Goal: Transaction & Acquisition: Download file/media

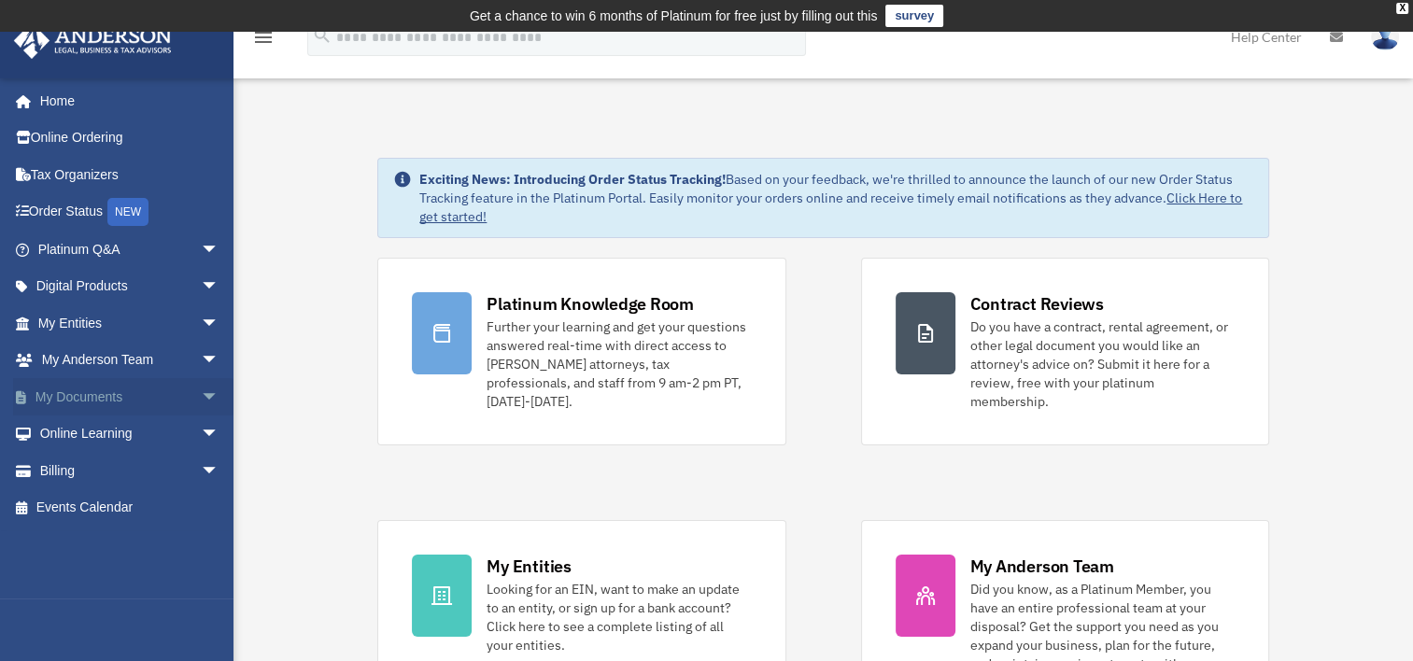
click at [113, 401] on link "My Documents arrow_drop_down" at bounding box center [130, 396] width 234 height 37
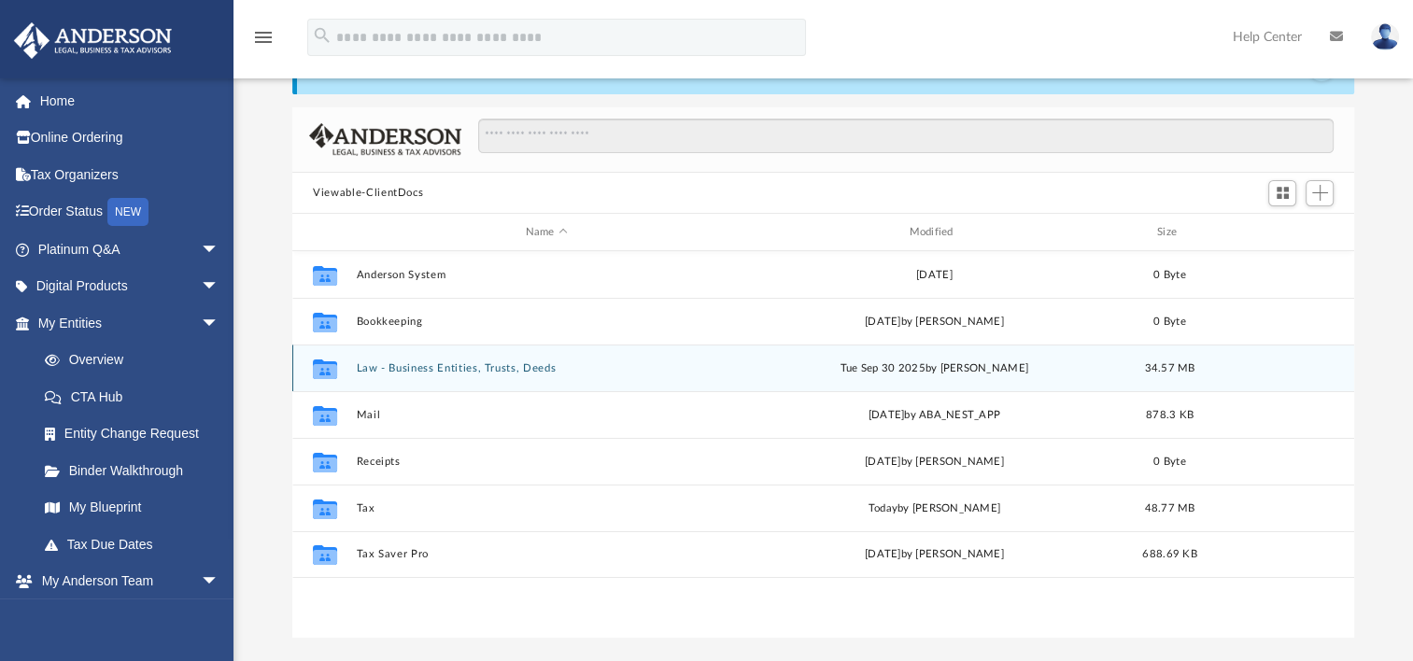
scroll to position [187, 0]
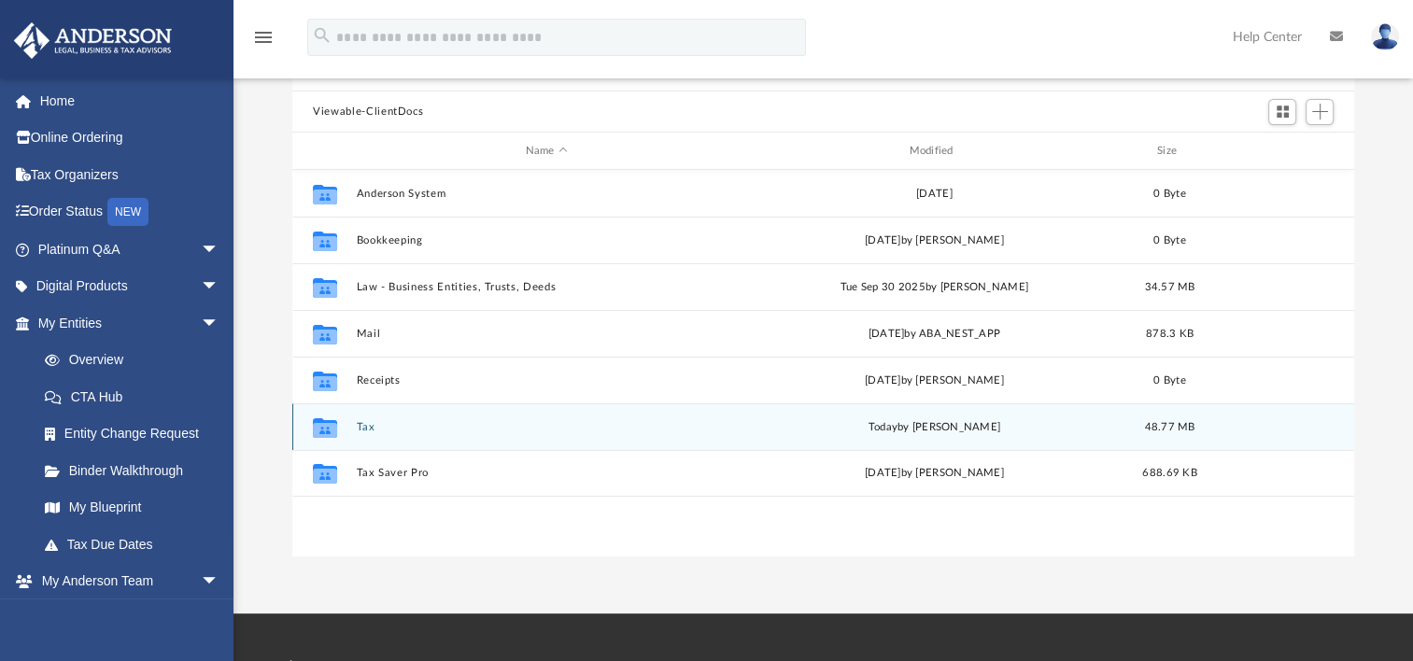
click at [366, 428] on button "Tax" at bounding box center [547, 427] width 380 height 12
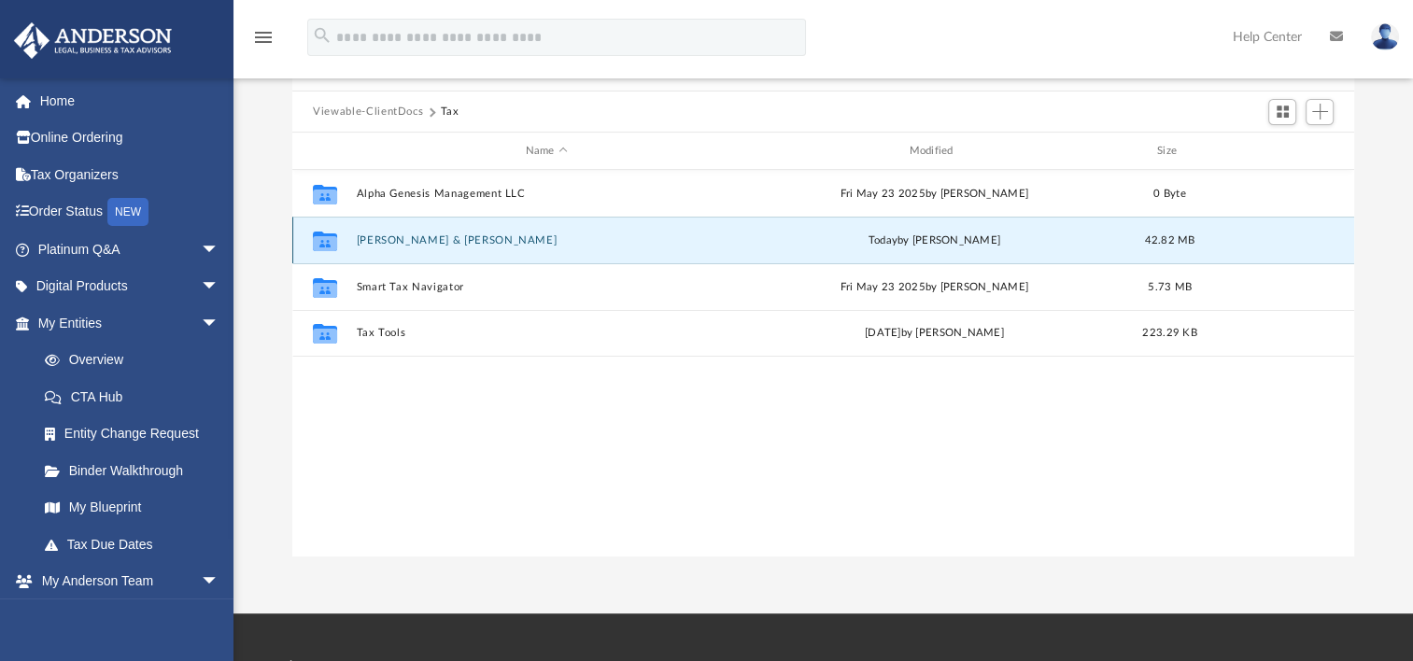
click at [437, 242] on button "Hiponia, Omar & Lynda" at bounding box center [547, 240] width 380 height 12
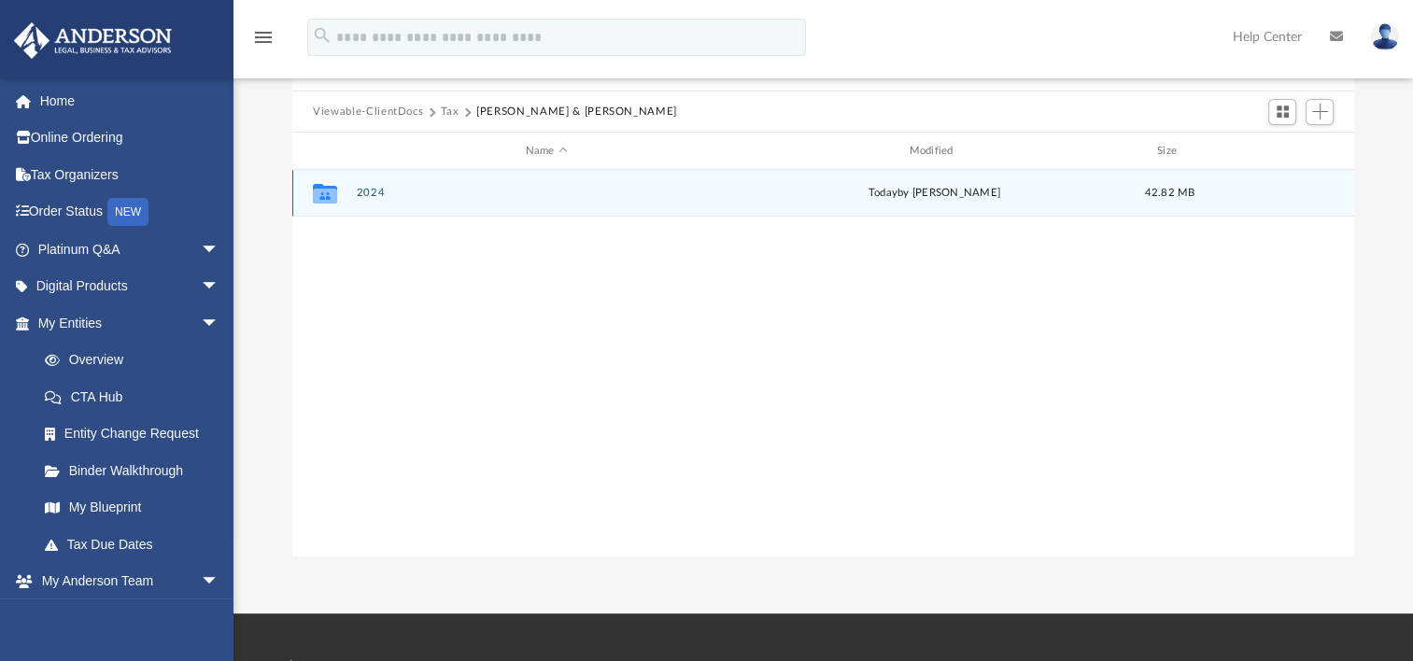
click at [374, 190] on button "2024" at bounding box center [547, 193] width 380 height 12
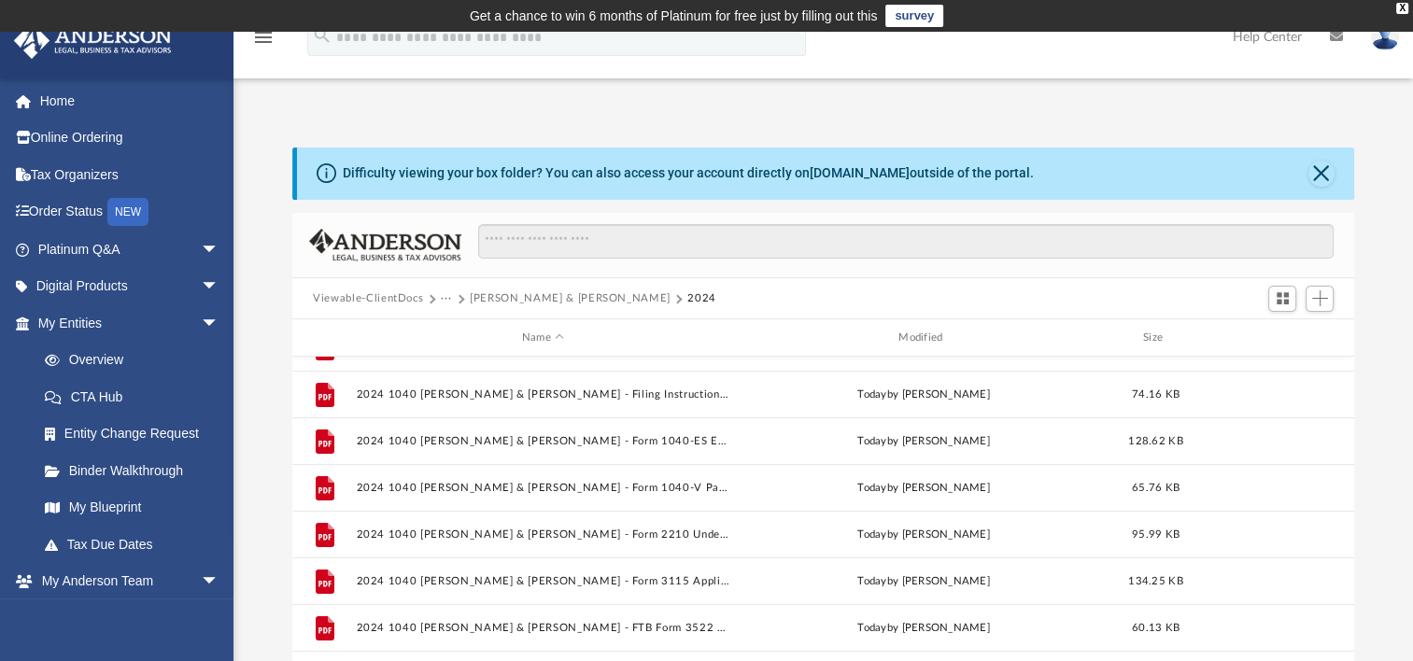
scroll to position [0, 0]
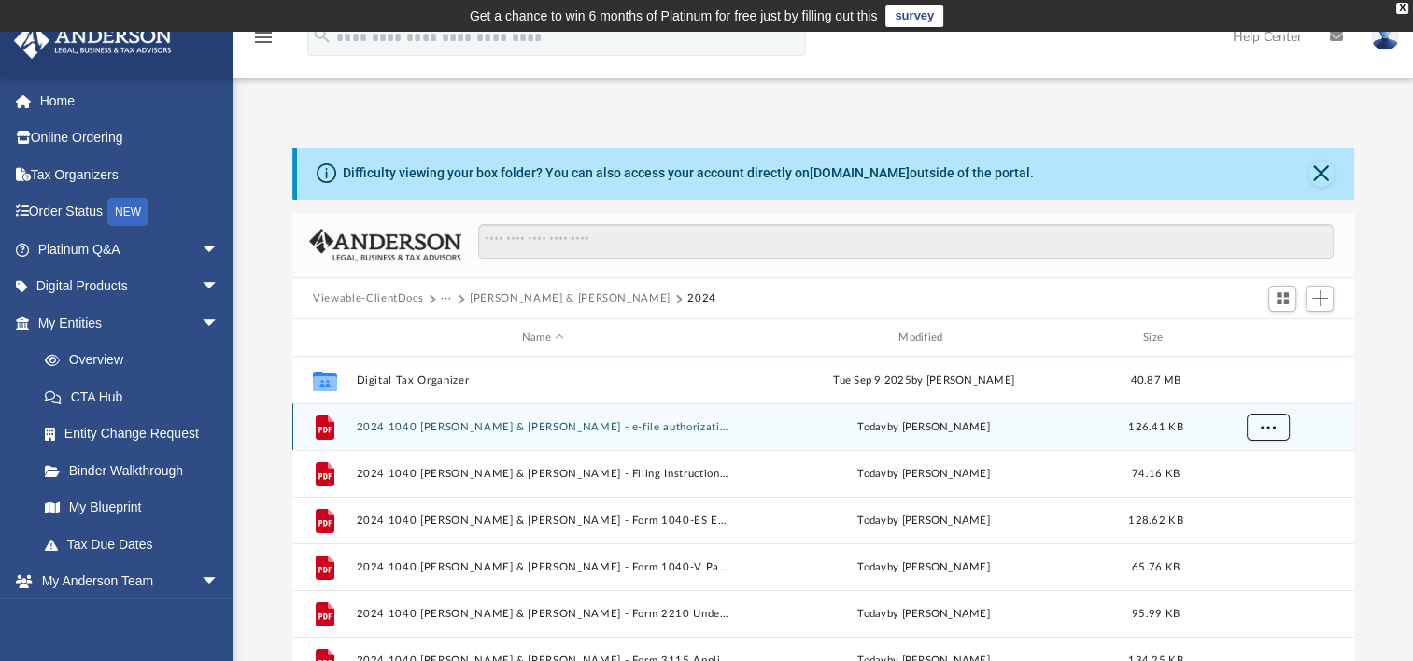
click at [1270, 428] on span "More options" at bounding box center [1268, 426] width 15 height 10
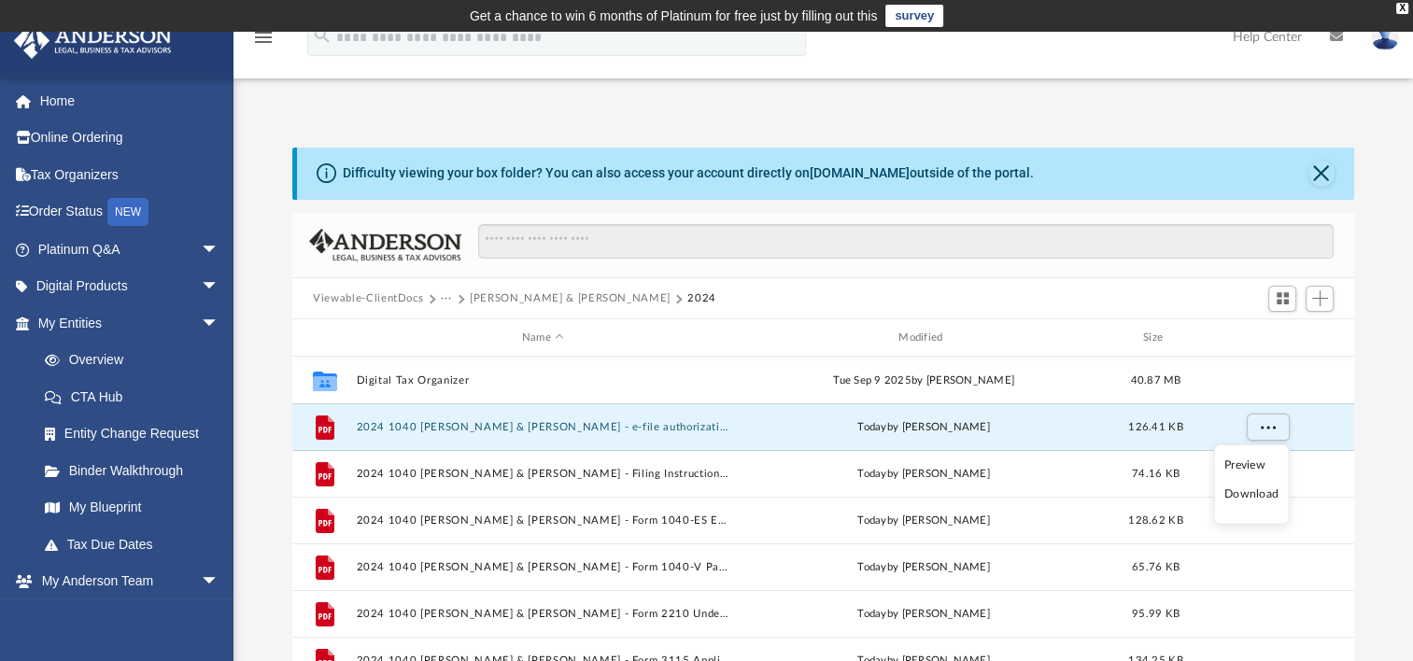
click at [1256, 497] on li "Download" at bounding box center [1251, 495] width 54 height 20
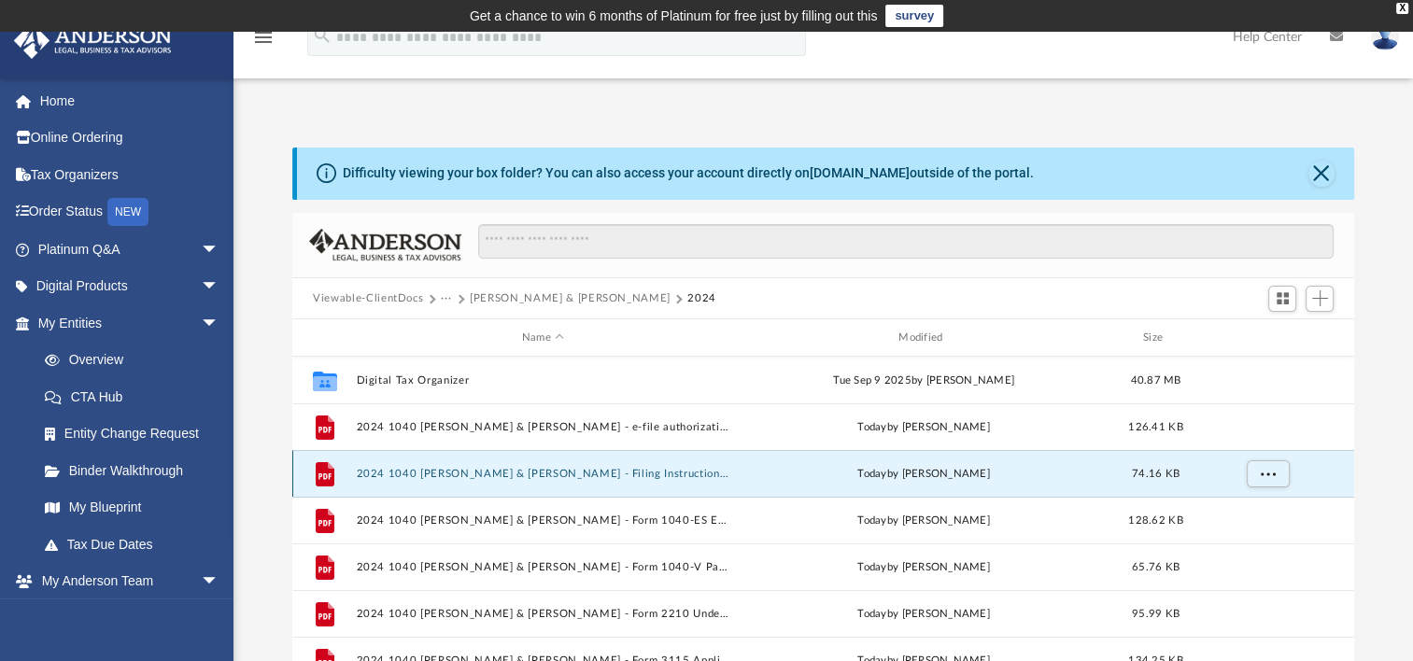
click at [542, 477] on button "2024 1040 Hiponia, Omar & Lynda - Filing Instructions.pdf" at bounding box center [543, 474] width 373 height 12
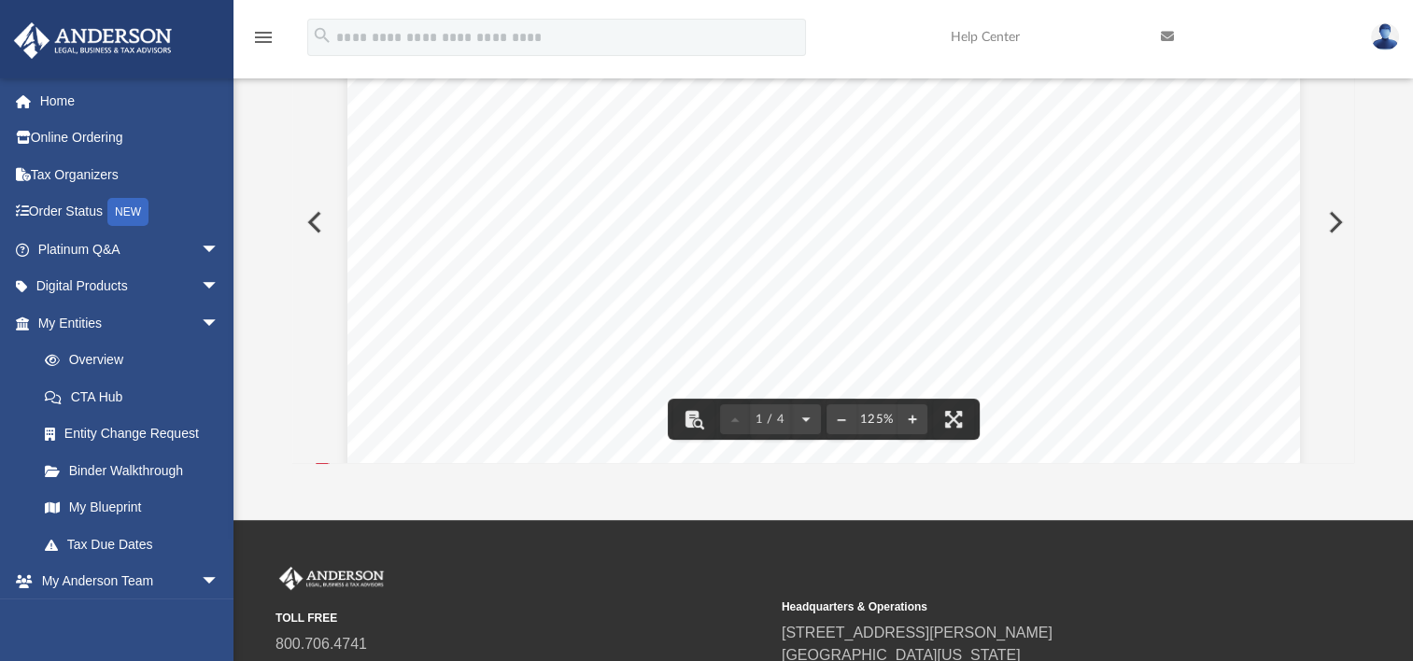
click at [1330, 221] on button "Preview" at bounding box center [1333, 222] width 41 height 52
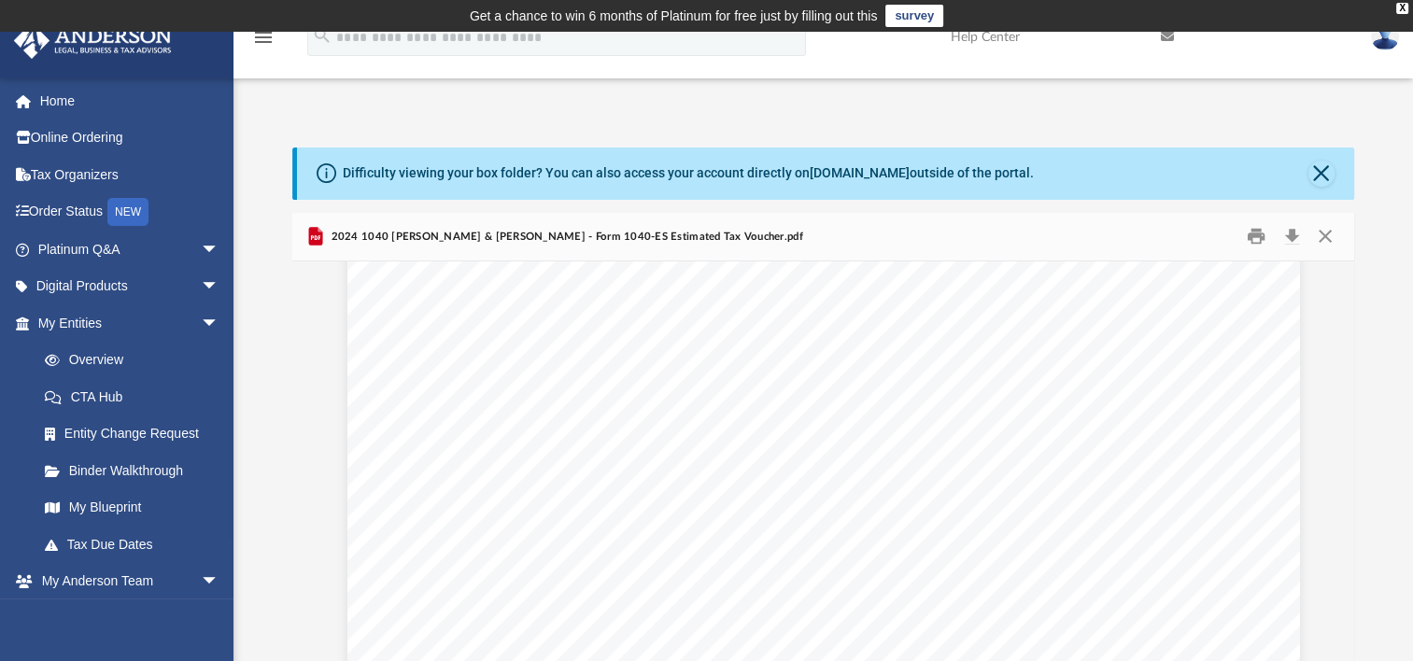
scroll to position [1307, 0]
click at [1318, 176] on button "Close" at bounding box center [1321, 174] width 26 height 26
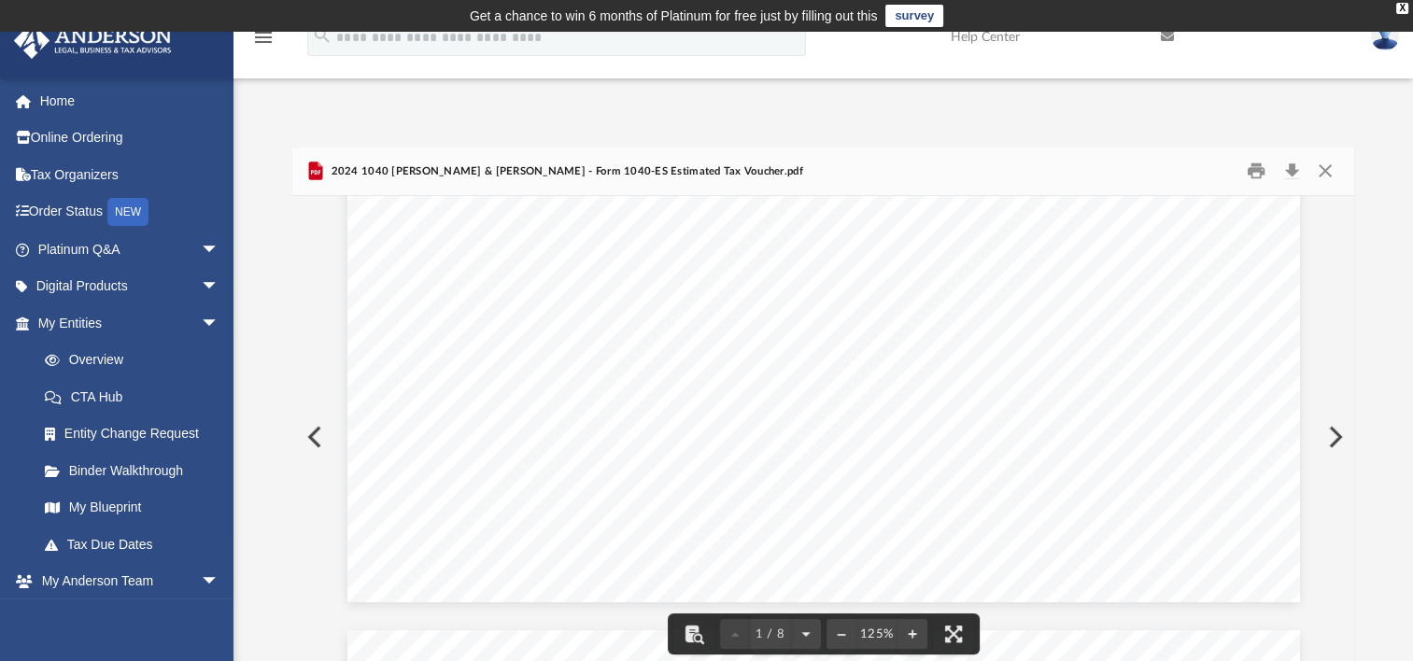
scroll to position [840, 0]
click at [1322, 172] on button "Close" at bounding box center [1324, 171] width 34 height 29
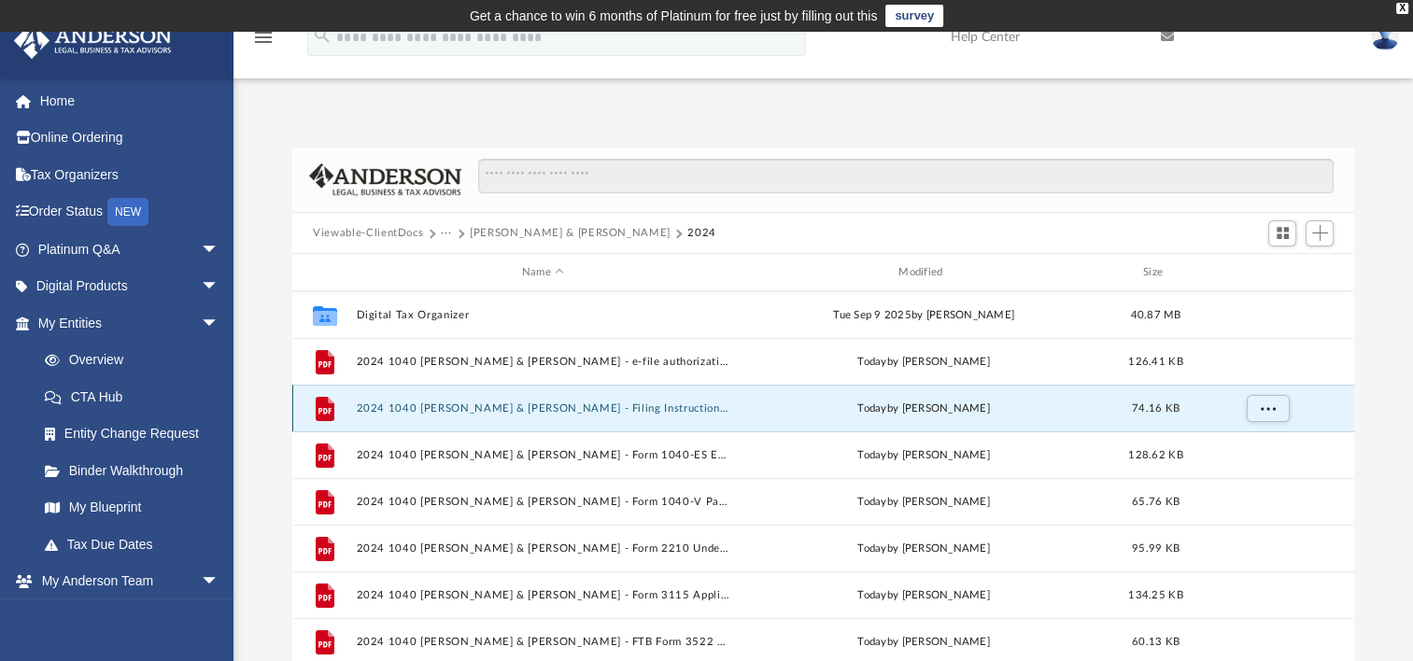
click at [411, 408] on button "2024 1040 Hiponia, Omar & Lynda - Filing Instructions.pdf" at bounding box center [543, 408] width 373 height 12
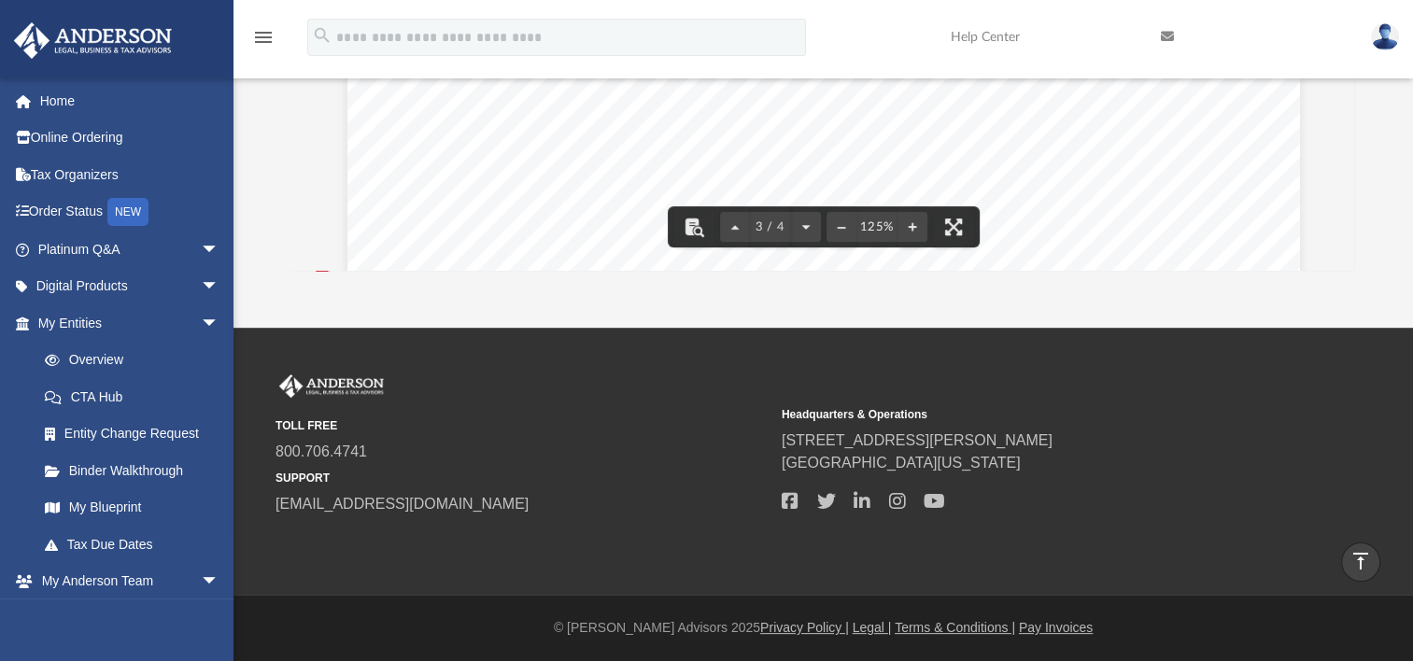
scroll to position [0, 0]
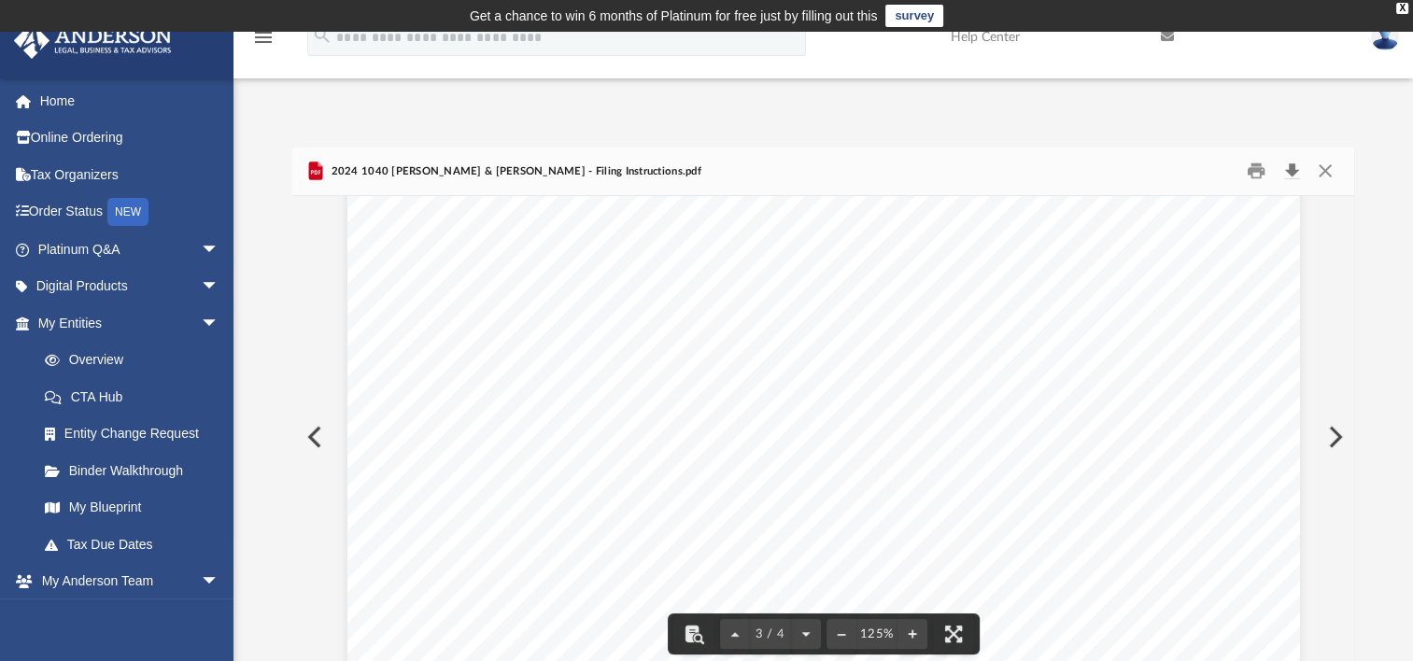
click at [1291, 174] on button "Download" at bounding box center [1292, 171] width 34 height 29
click at [1329, 173] on button "Close" at bounding box center [1324, 171] width 34 height 29
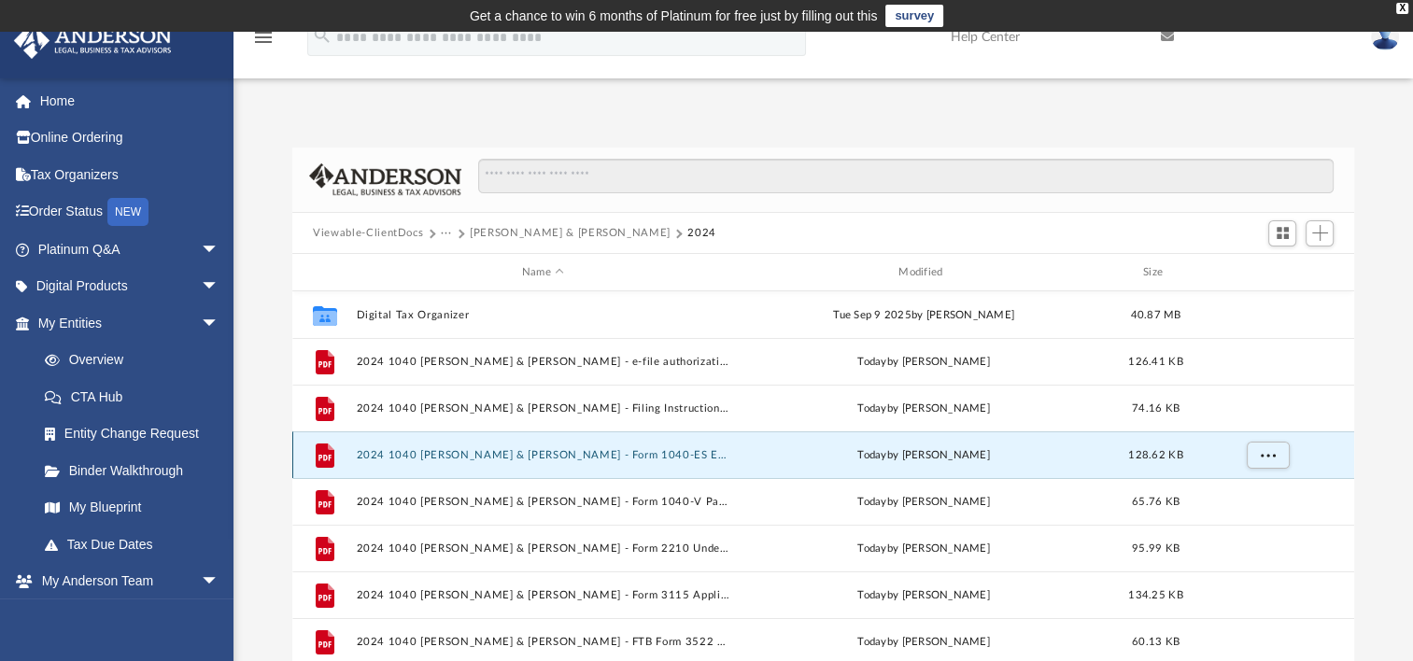
click at [545, 454] on button "2024 1040 Hiponia, Omar & Lynda - Form 1040-ES Estimated Tax Voucher.pdf" at bounding box center [543, 455] width 373 height 12
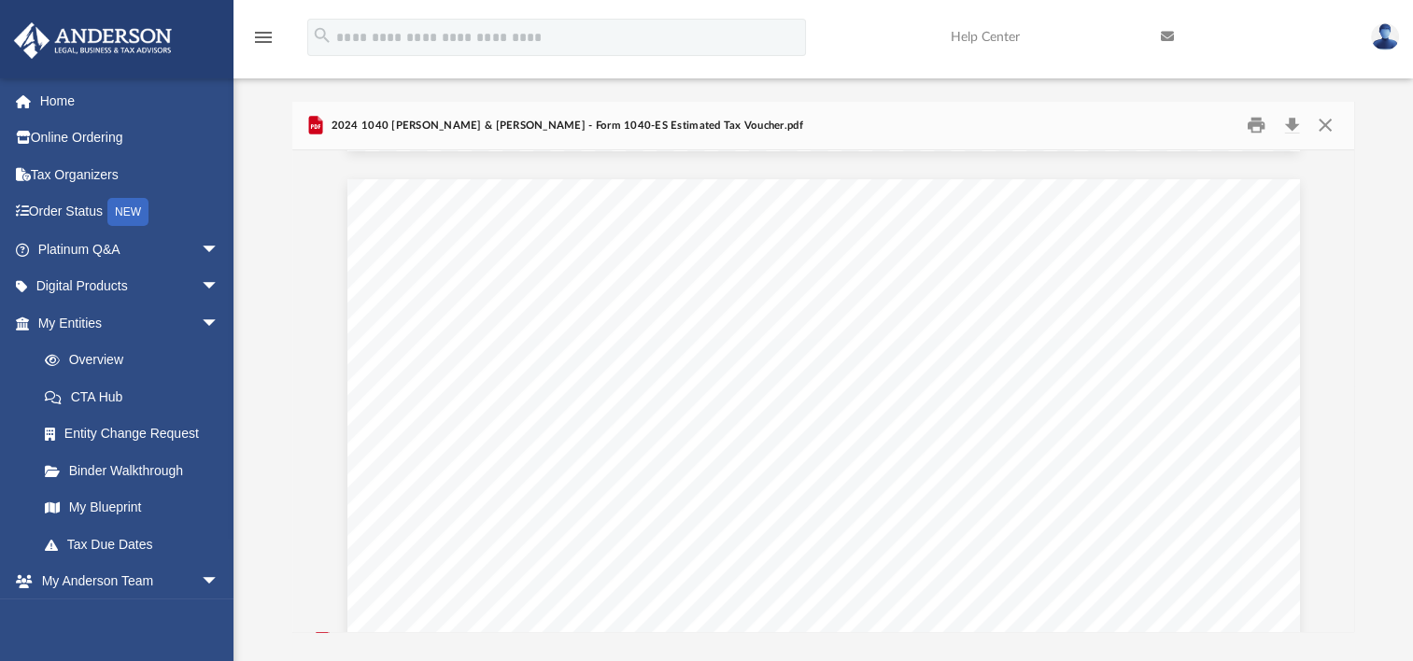
scroll to position [18, 0]
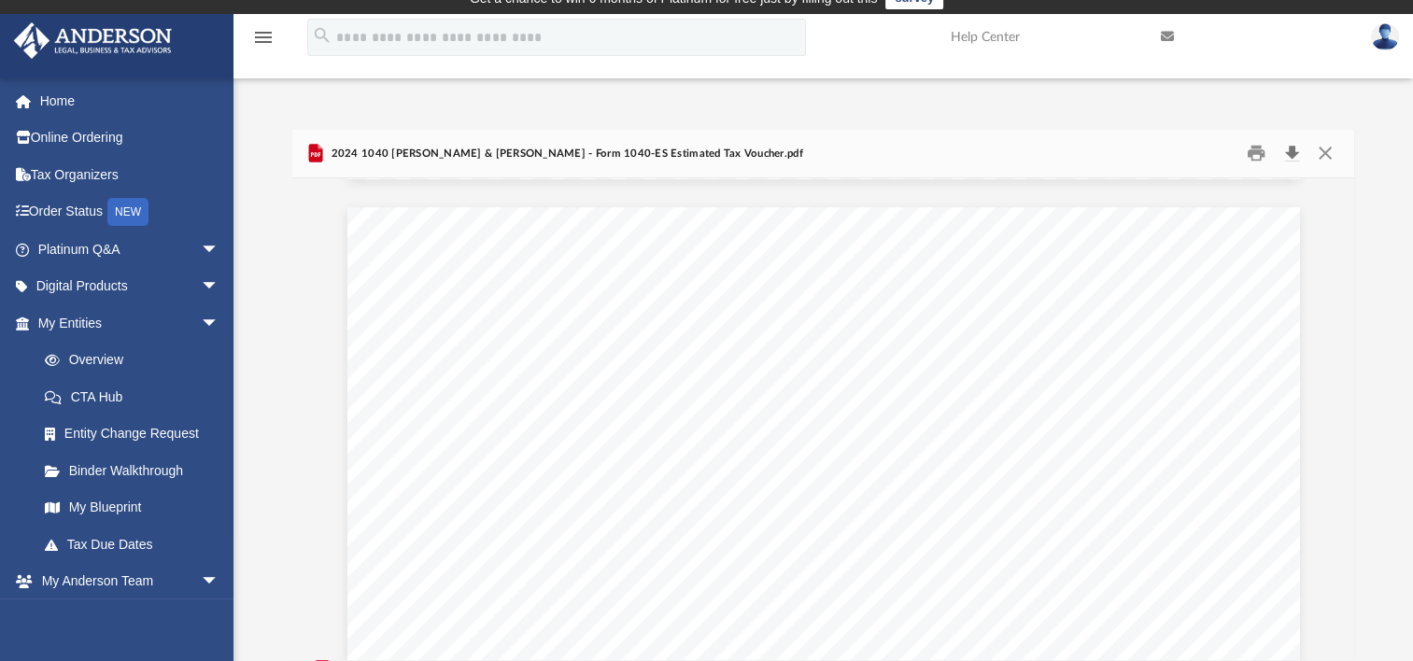
click at [1292, 154] on button "Download" at bounding box center [1292, 153] width 34 height 29
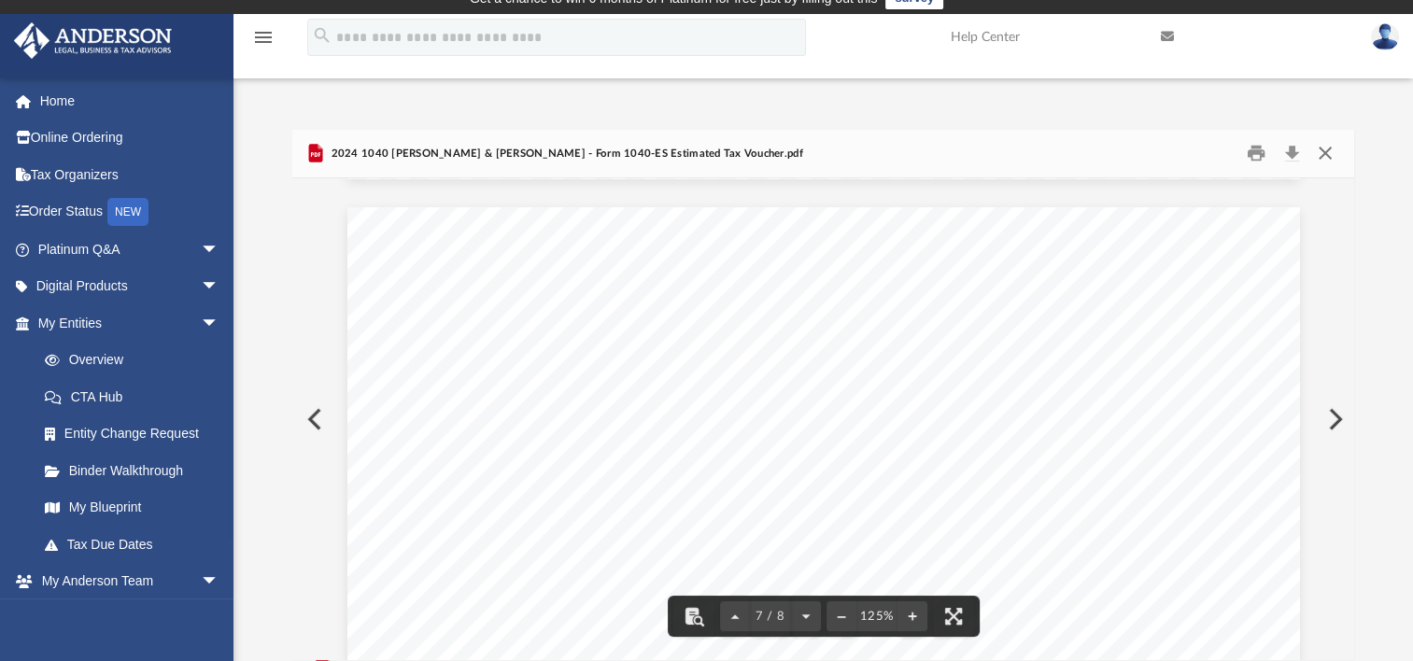
click at [1330, 149] on button "Close" at bounding box center [1324, 153] width 34 height 29
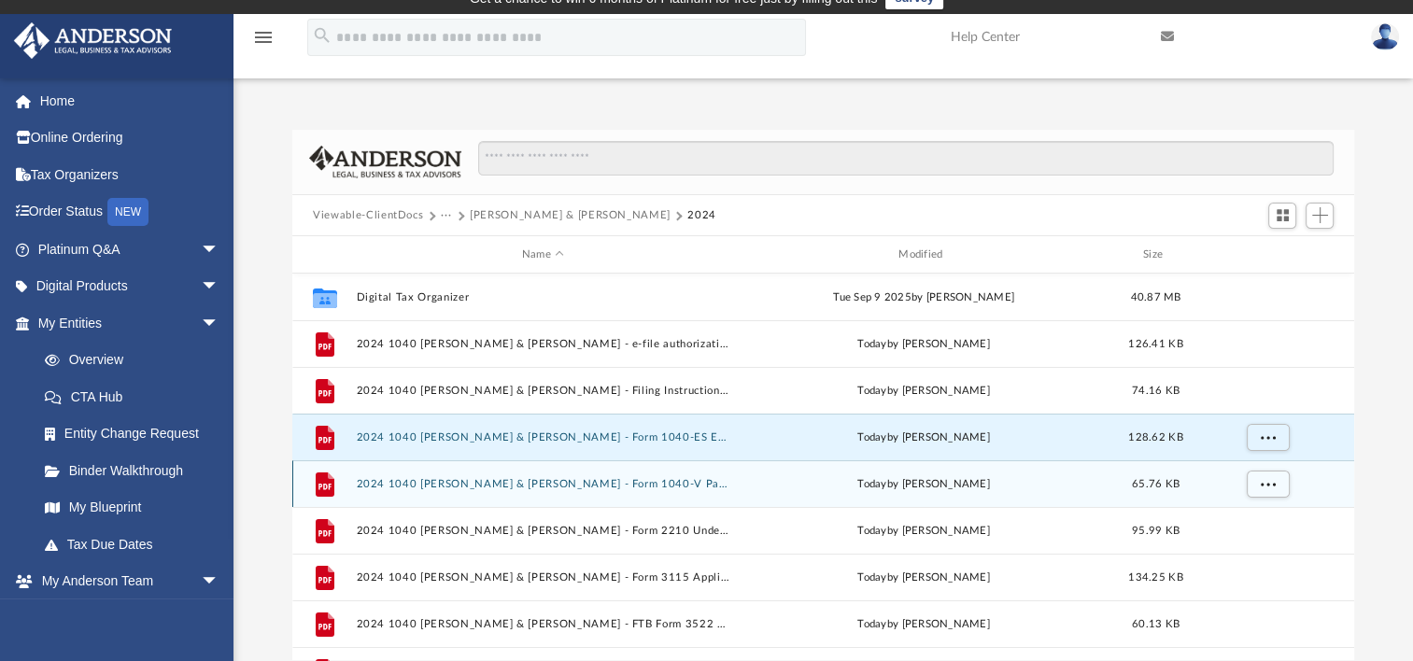
click at [642, 482] on button "2024 1040 Hiponia, Omar & Lynda - Form 1040-V Payment Voucher.pdf" at bounding box center [543, 484] width 373 height 12
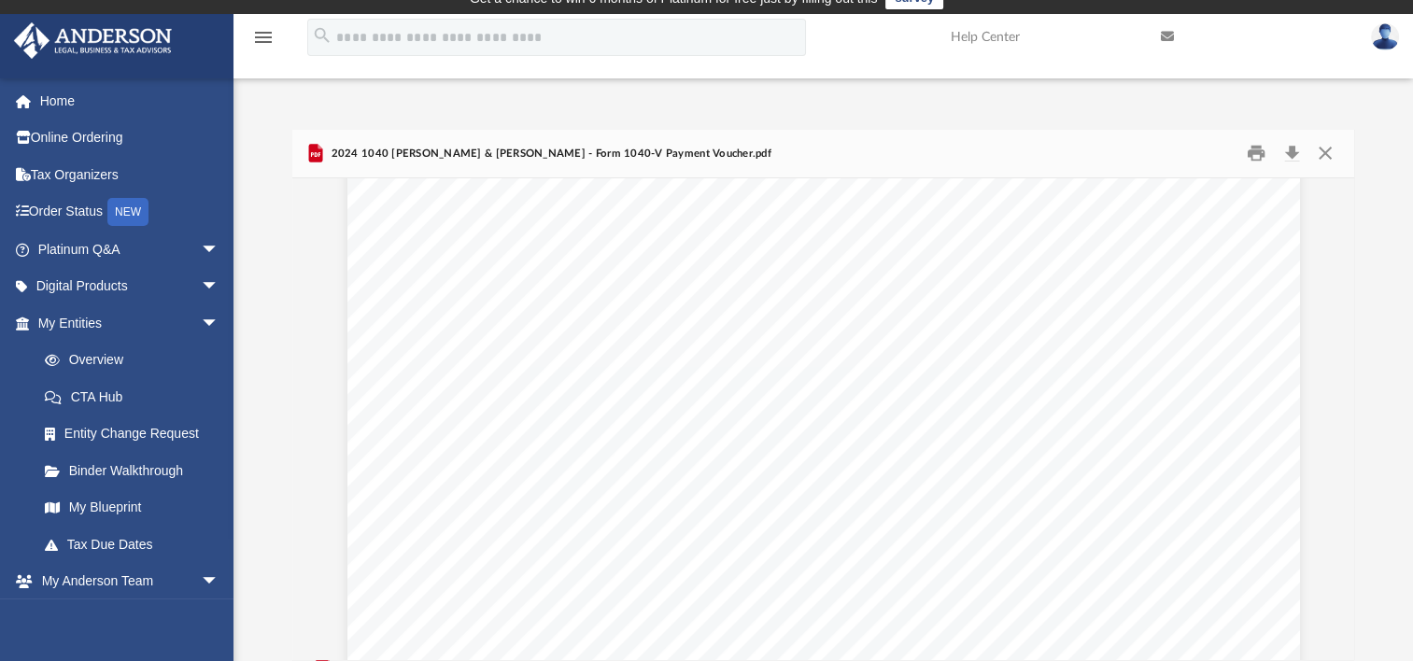
scroll to position [0, 0]
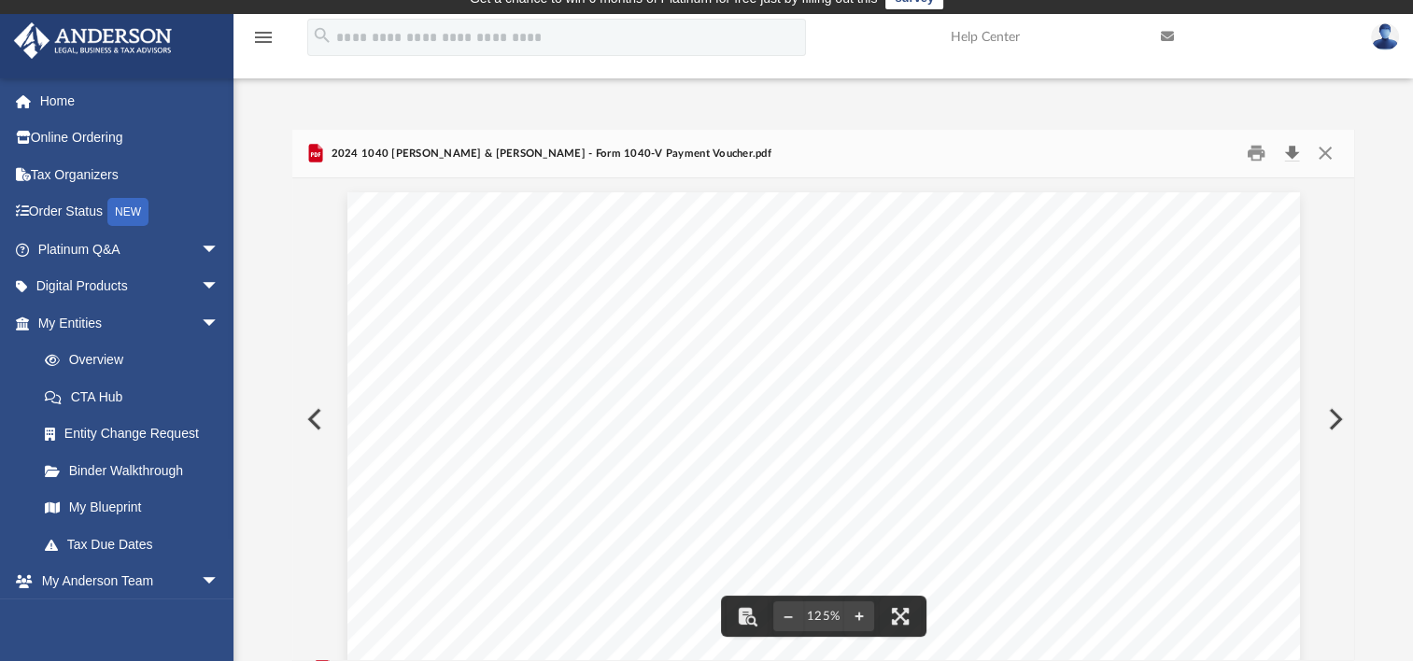
click at [1292, 152] on button "Download" at bounding box center [1292, 153] width 34 height 29
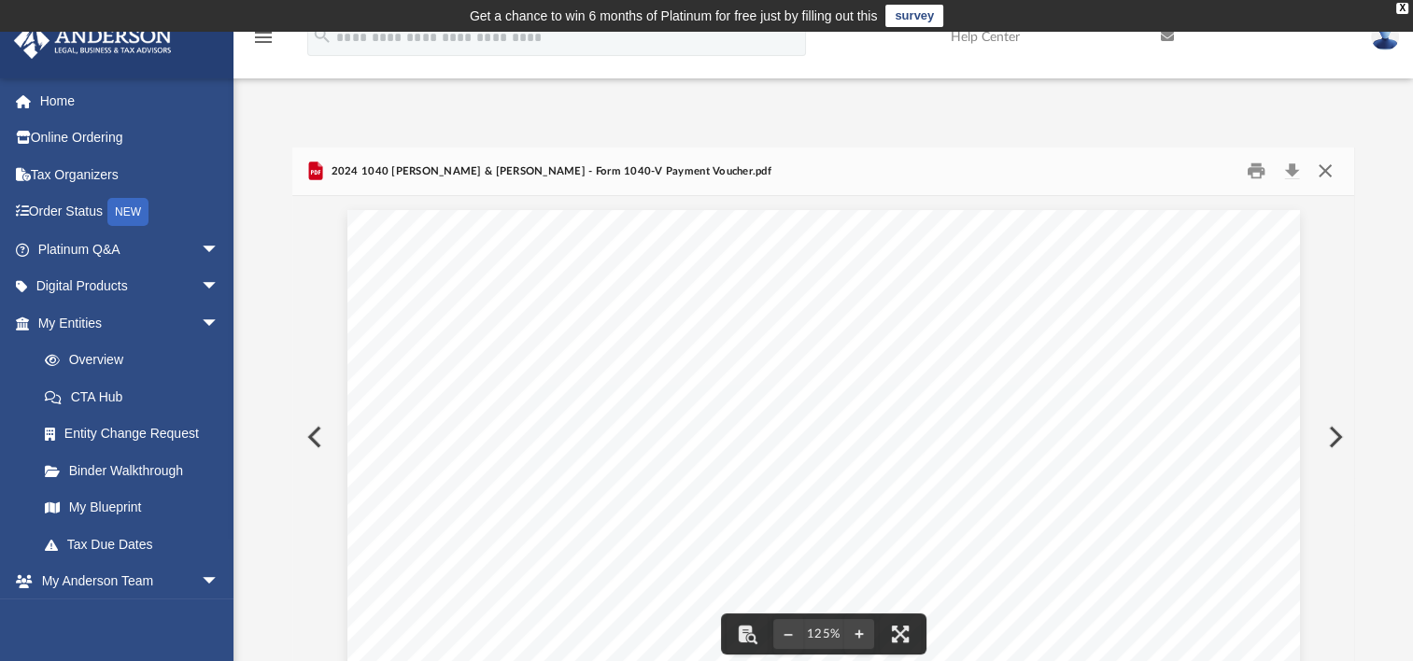
click at [1324, 169] on button "Close" at bounding box center [1324, 171] width 34 height 29
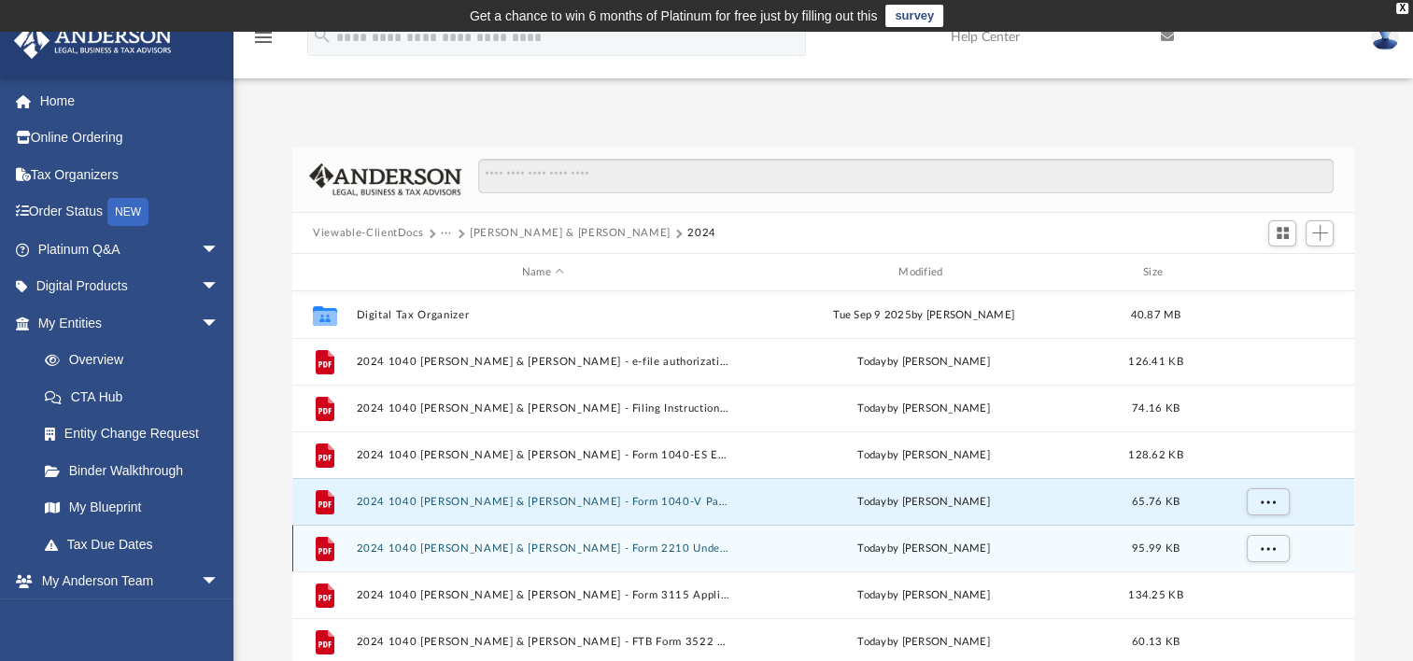
click at [584, 546] on button "2024 1040 Hiponia, Omar & Lynda - Form 2210 Underpayment of Estimated Tax Vouch…" at bounding box center [543, 549] width 373 height 12
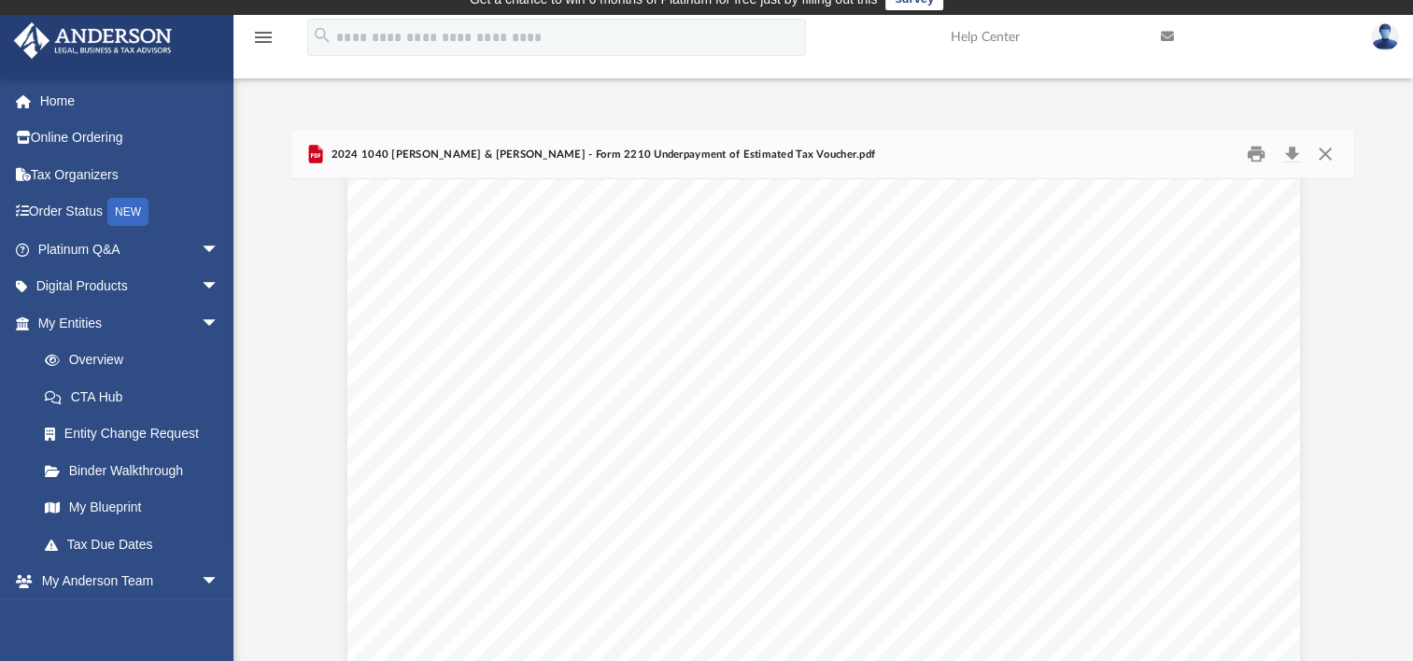
scroll to position [2039, 0]
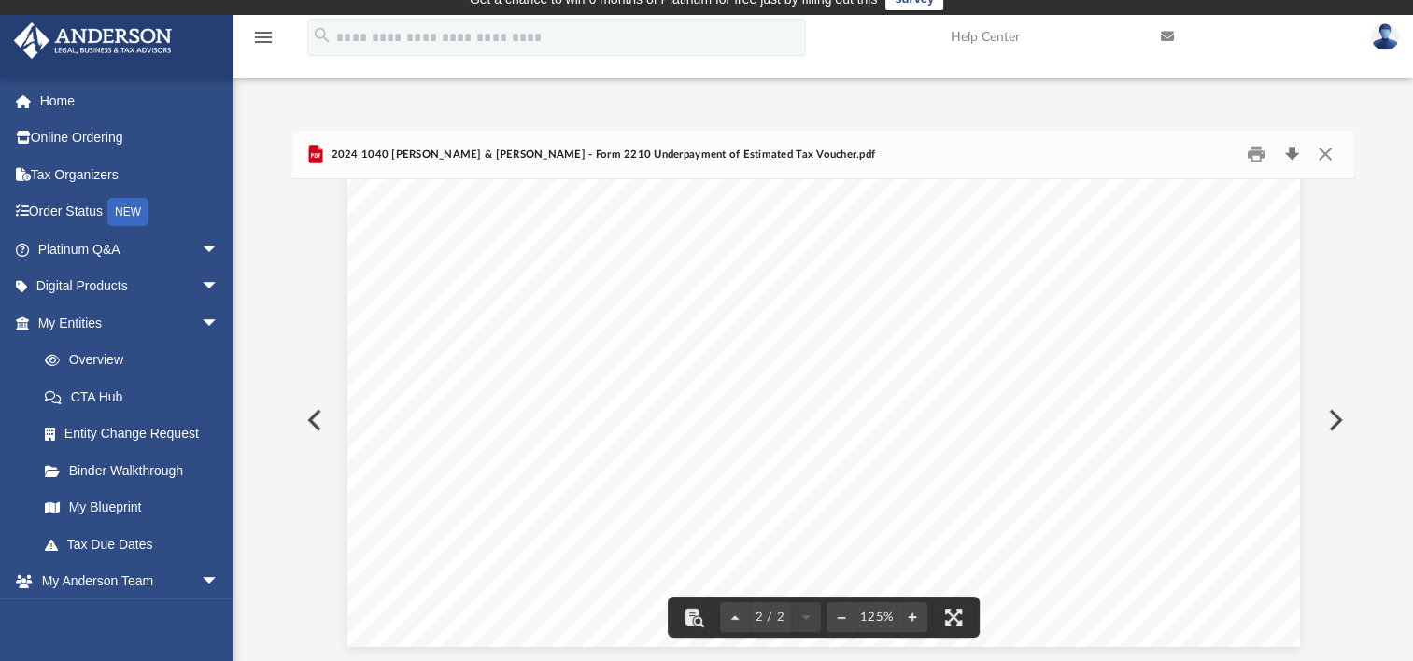
click at [1289, 155] on button "Download" at bounding box center [1292, 154] width 34 height 29
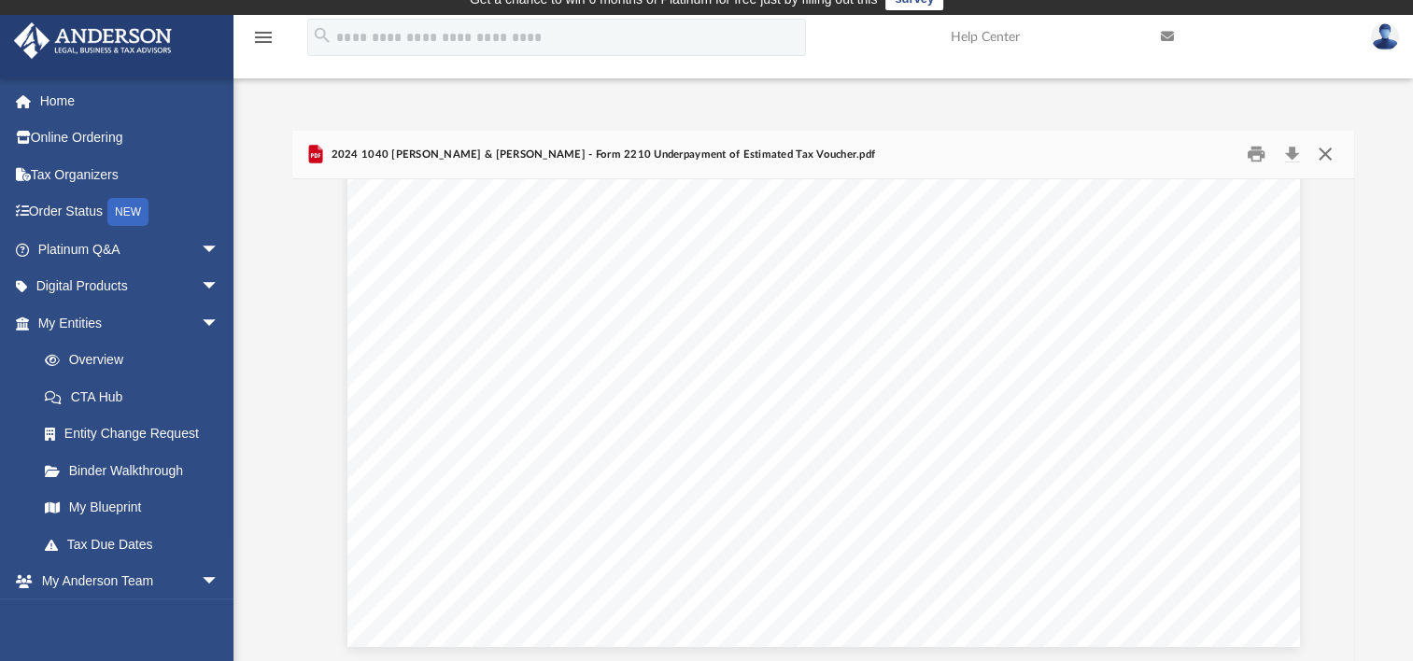
click at [1329, 149] on button "Close" at bounding box center [1324, 154] width 34 height 29
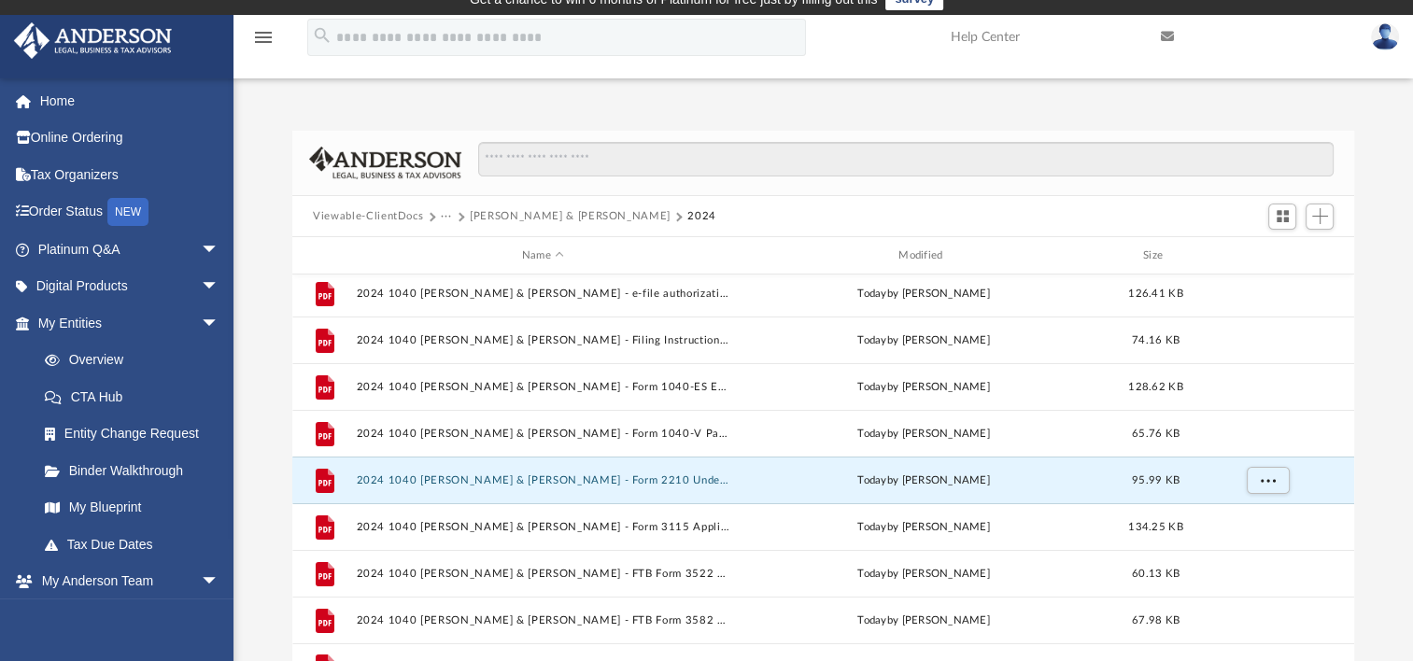
scroll to position [79, 0]
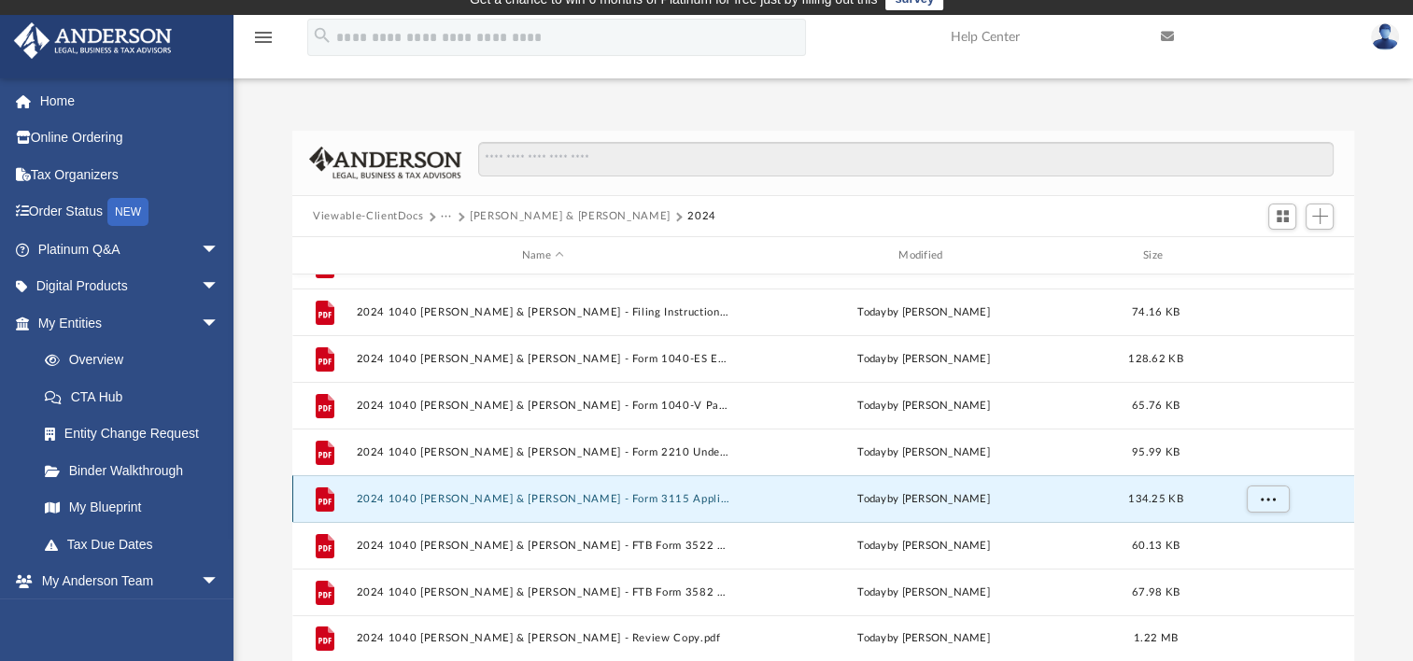
click at [518, 497] on button "2024 1040 Hiponia, Omar & Lynda - Form 3115 Application for Change in Accountin…" at bounding box center [543, 499] width 373 height 12
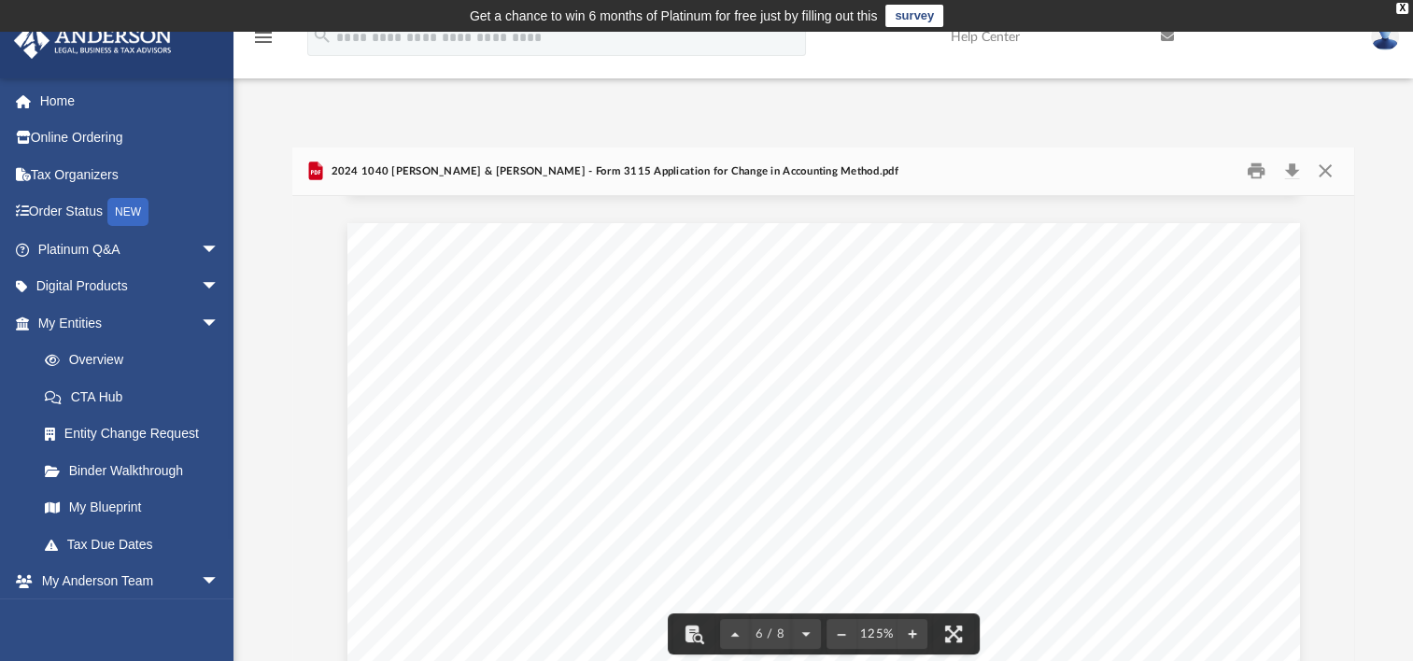
scroll to position [6736, 0]
click at [1290, 176] on button "Download" at bounding box center [1292, 171] width 34 height 29
click at [1321, 168] on button "Close" at bounding box center [1324, 171] width 34 height 29
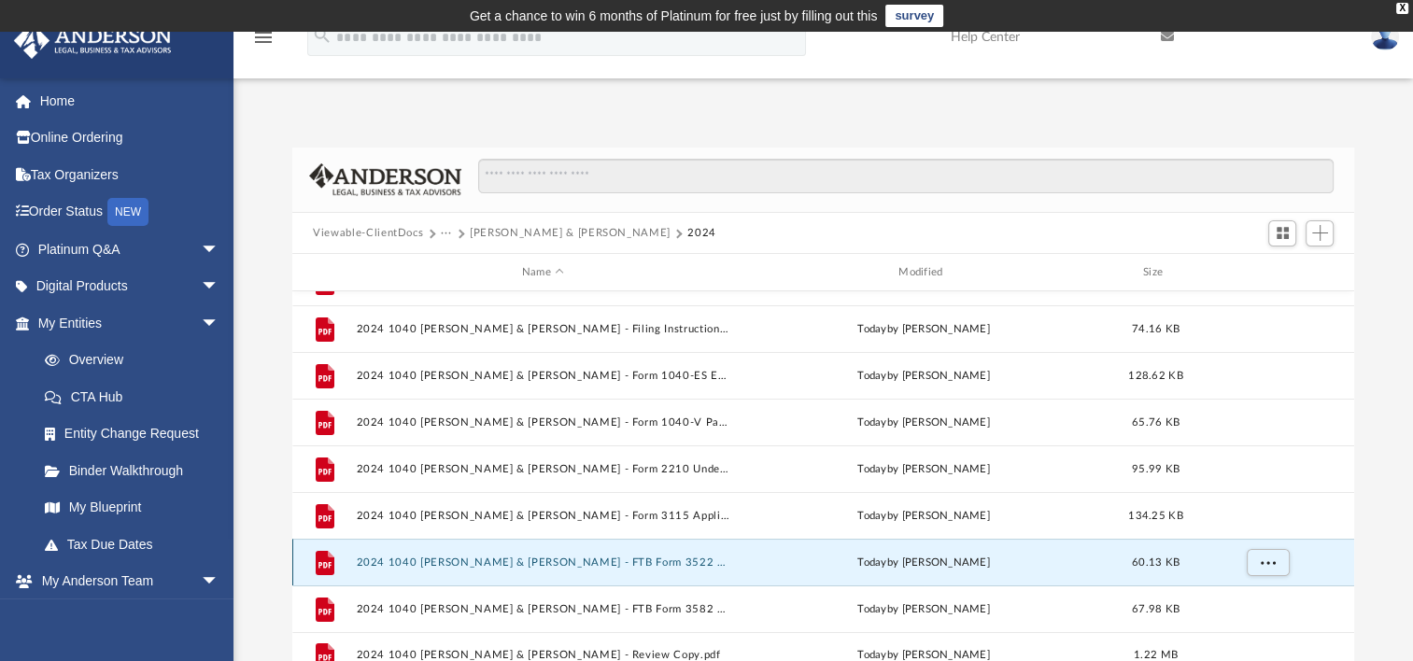
click at [586, 564] on button "2024 1040 Hiponia, Omar & Lynda - FTB Form 3522 Payment Voucher.pdf" at bounding box center [543, 563] width 373 height 12
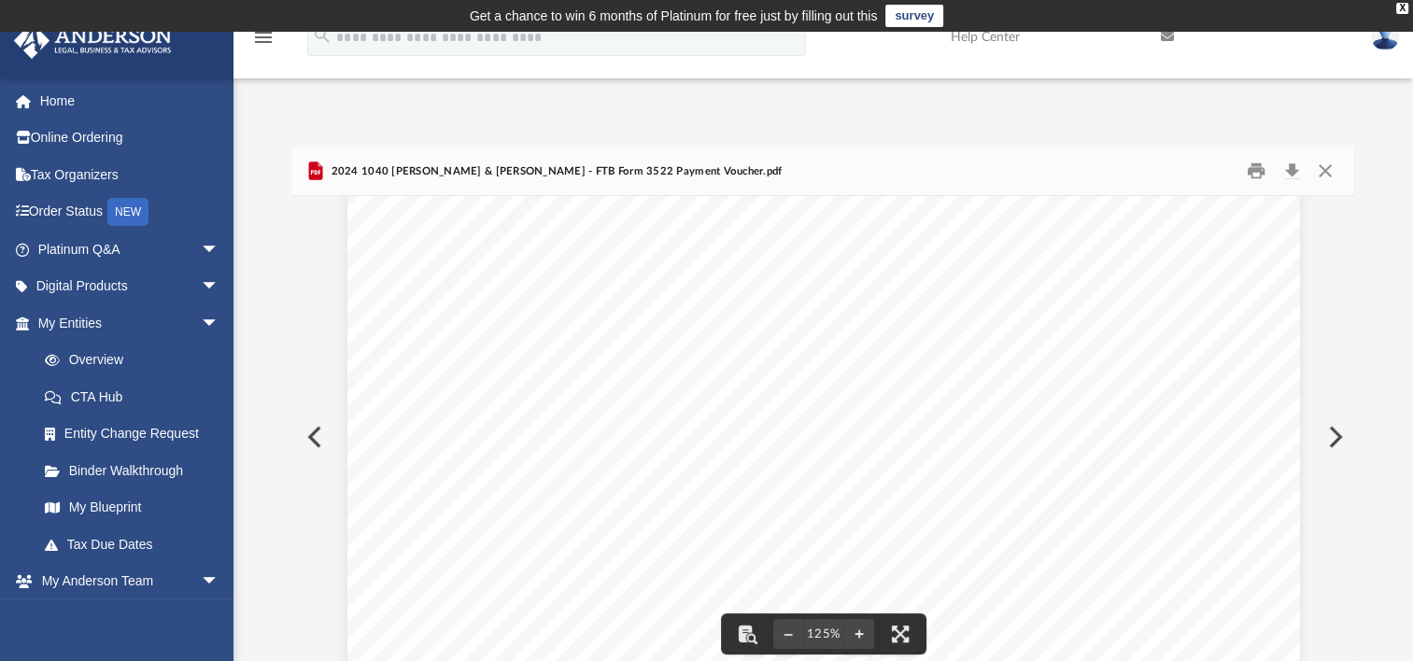
scroll to position [591, 0]
click at [1294, 172] on button "Download" at bounding box center [1292, 171] width 34 height 29
click at [1324, 174] on button "Close" at bounding box center [1324, 171] width 34 height 29
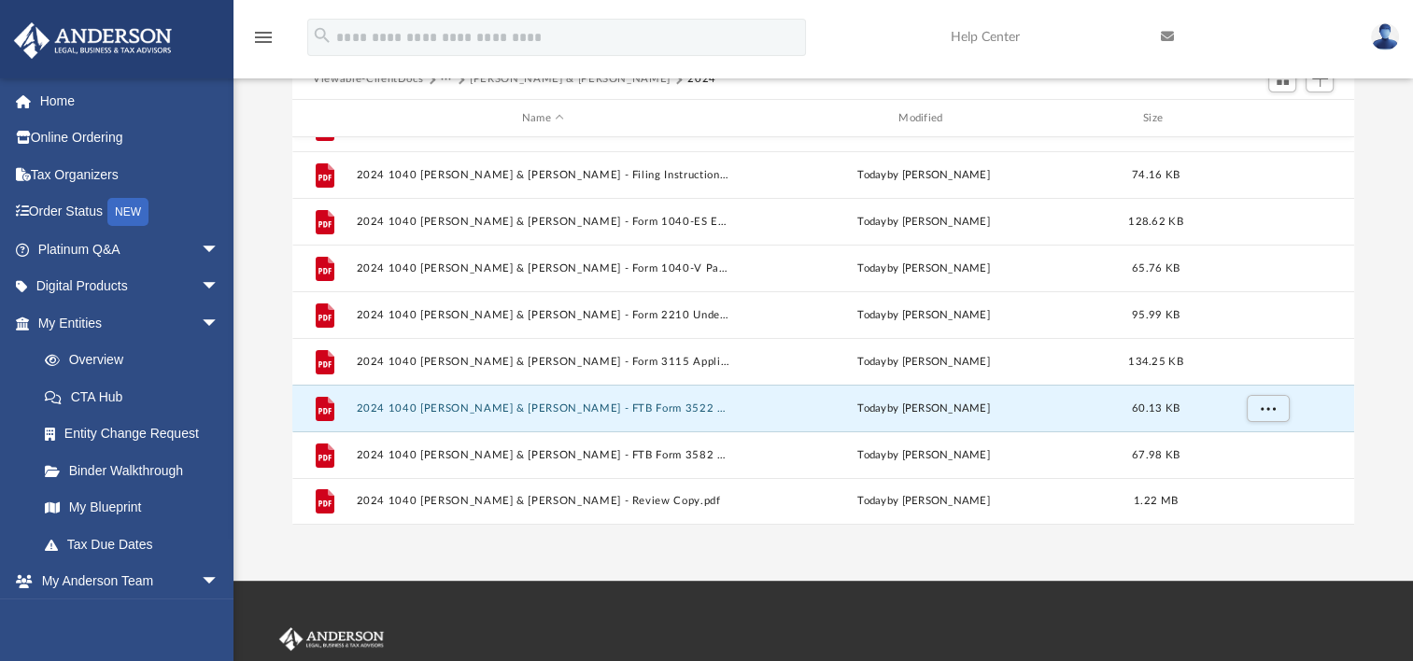
scroll to position [187, 0]
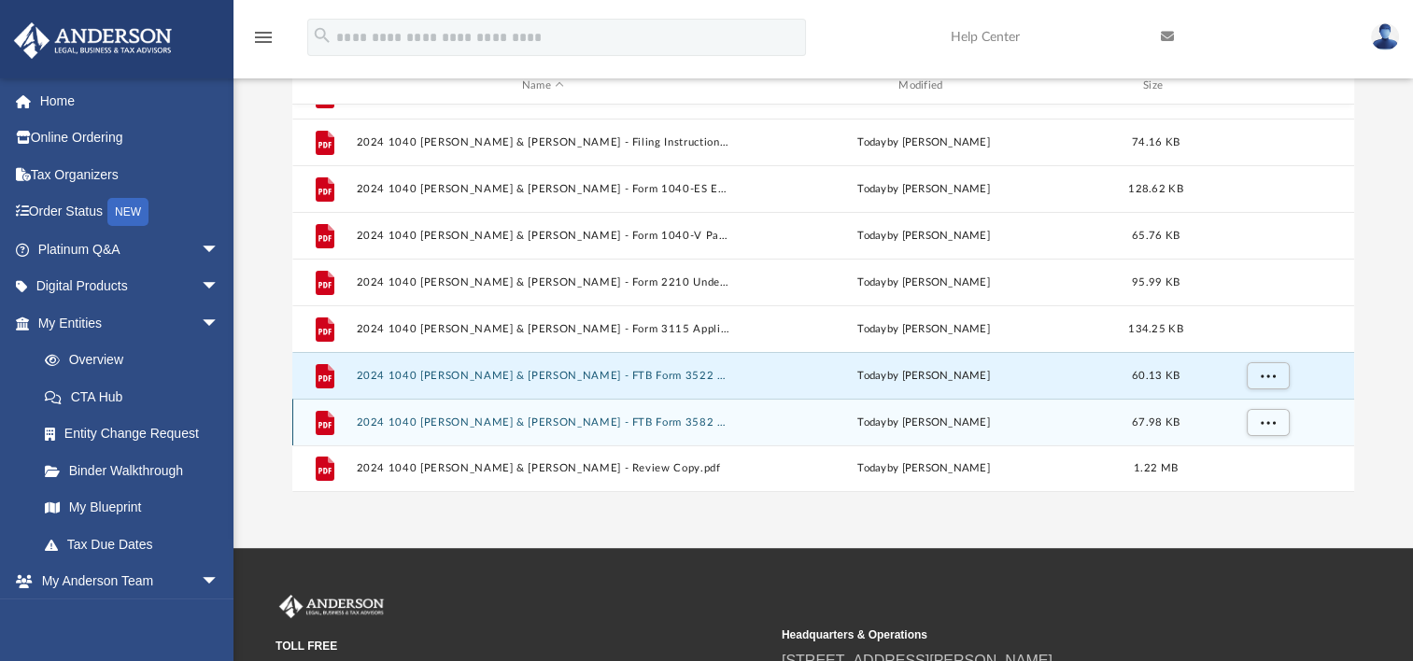
click at [663, 423] on button "2024 1040 Hiponia, Omar & Lynda - FTB Form 3582 Payment Voucher.pdf" at bounding box center [543, 422] width 373 height 12
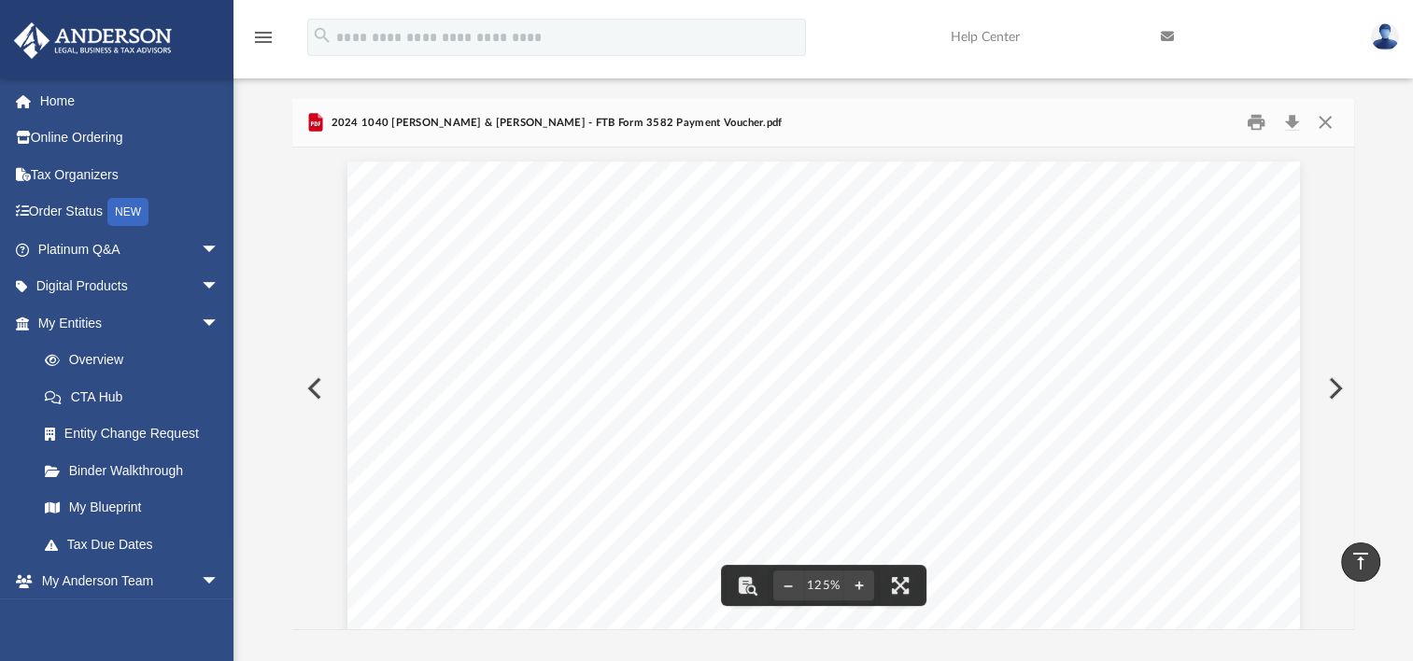
scroll to position [42, 0]
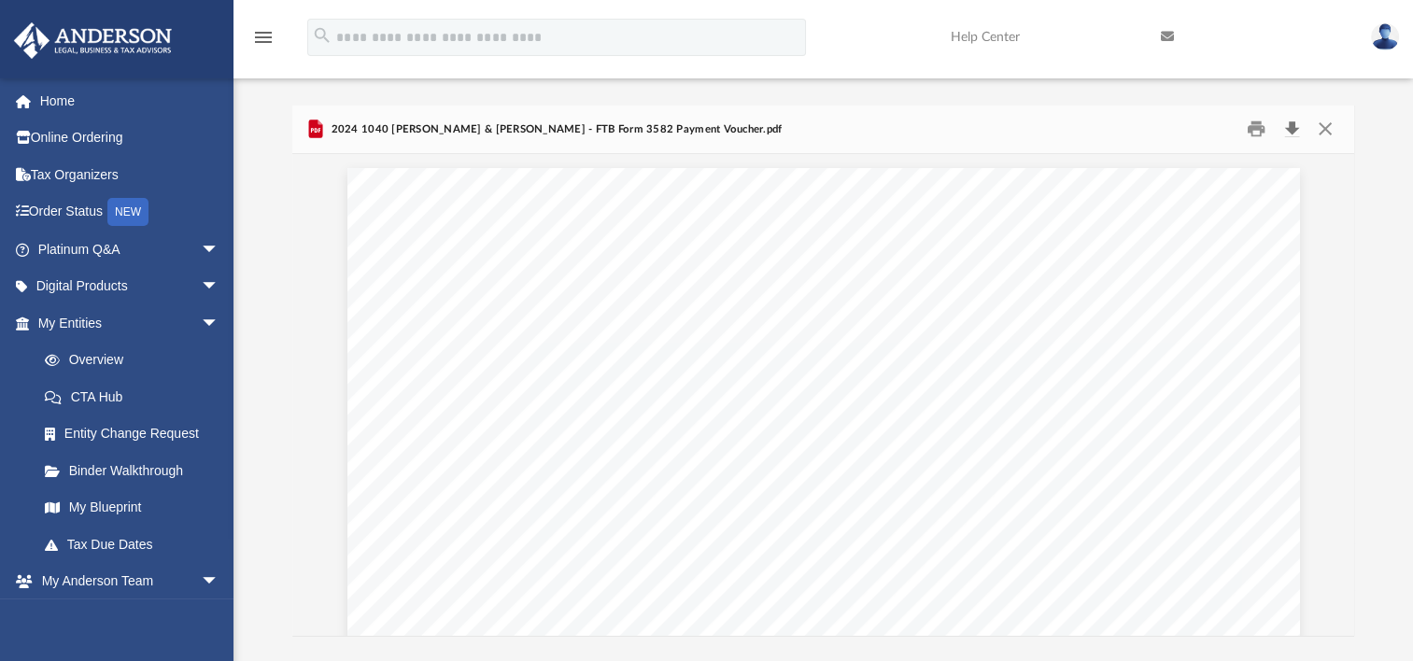
click at [1289, 127] on button "Download" at bounding box center [1292, 129] width 34 height 29
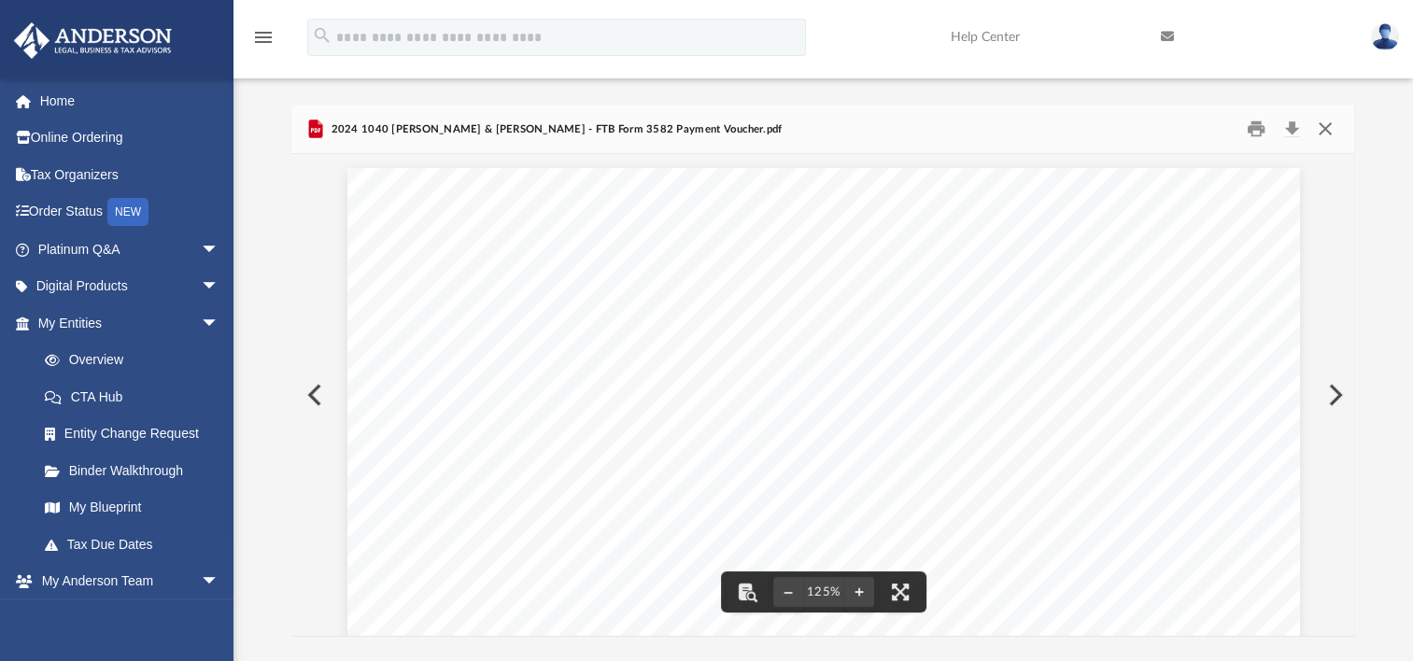
click at [1326, 131] on button "Close" at bounding box center [1324, 129] width 34 height 29
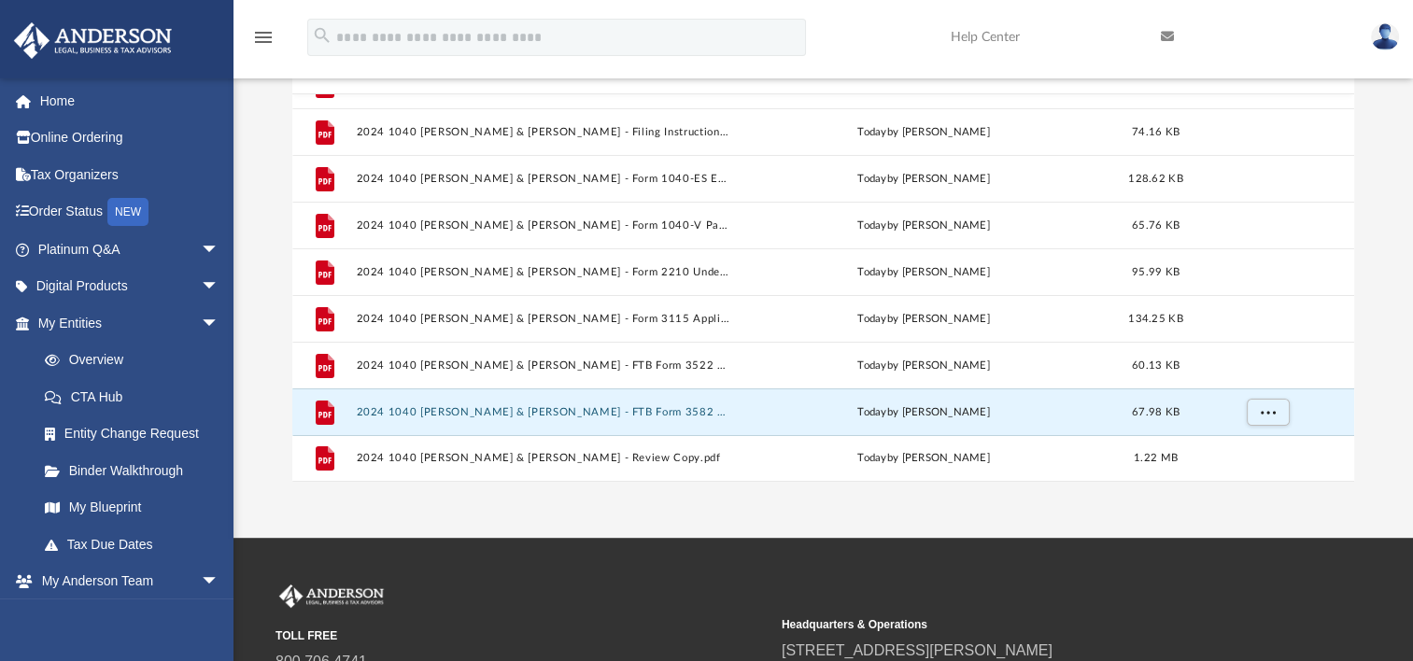
scroll to position [229, 0]
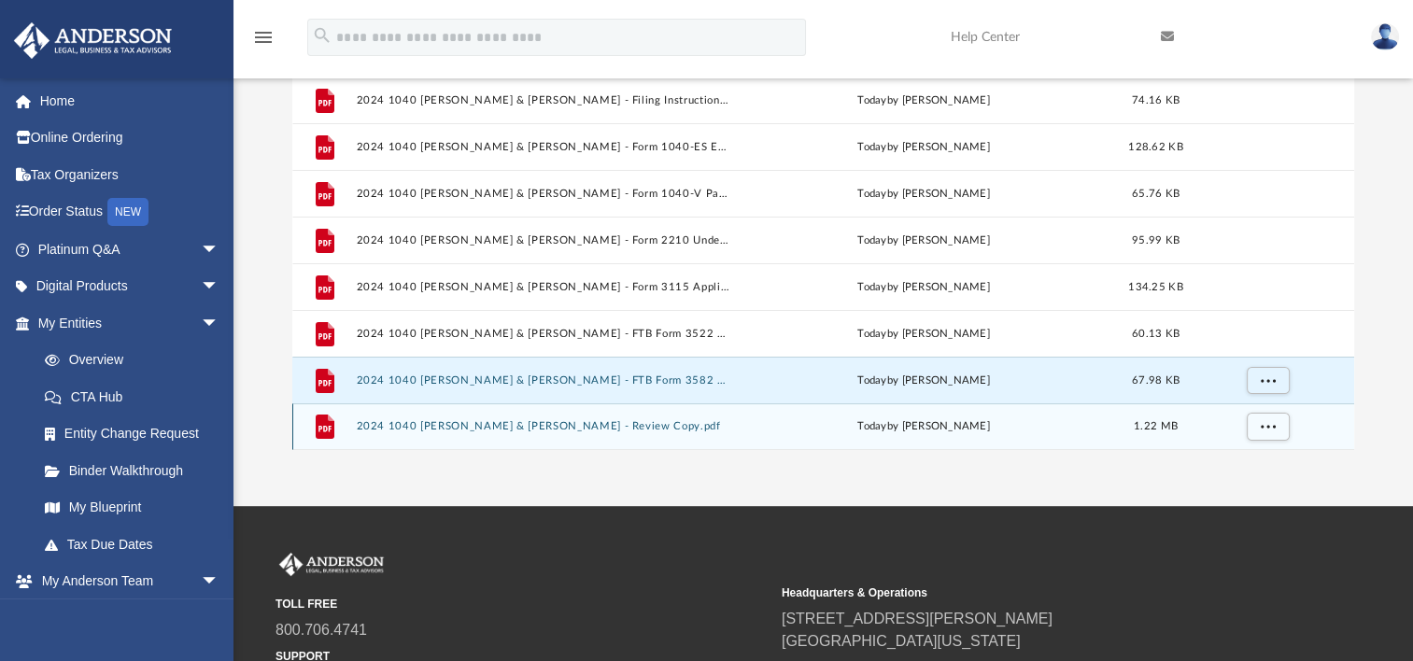
click at [578, 420] on button "2024 1040 Hiponia, Omar & Lynda - Review Copy.pdf" at bounding box center [543, 426] width 373 height 12
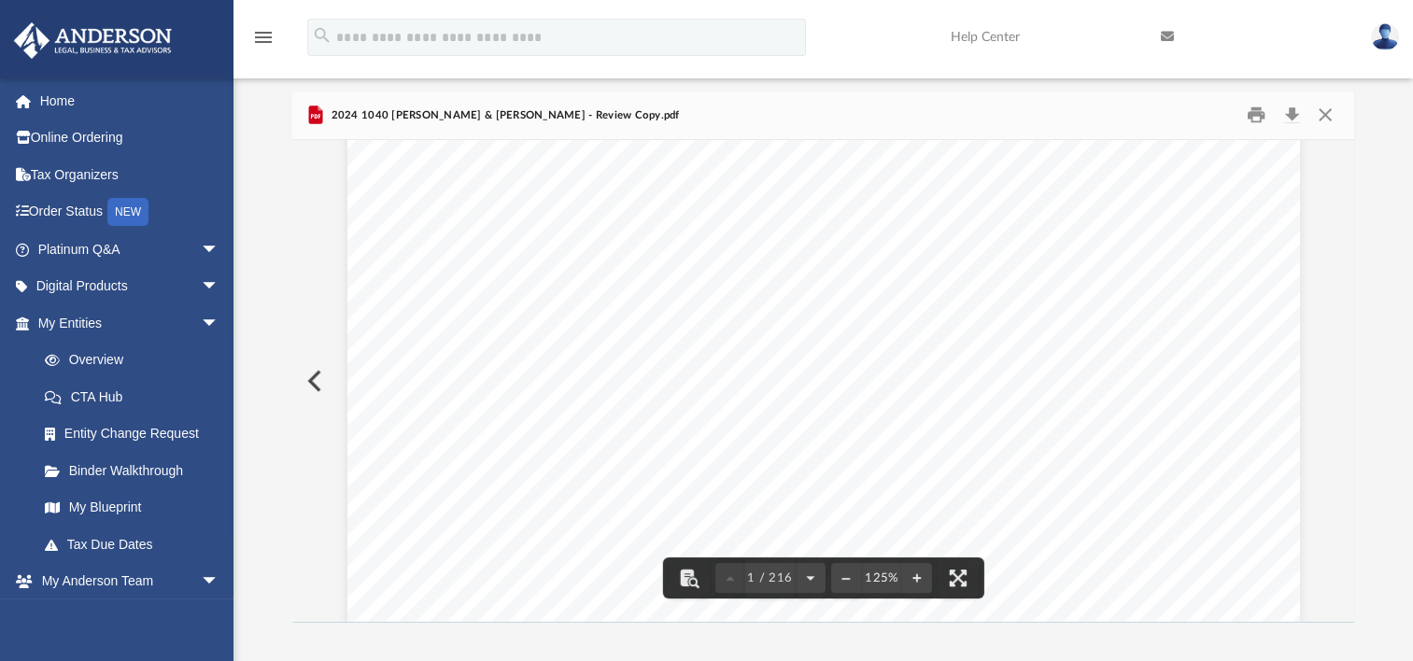
scroll to position [0, 0]
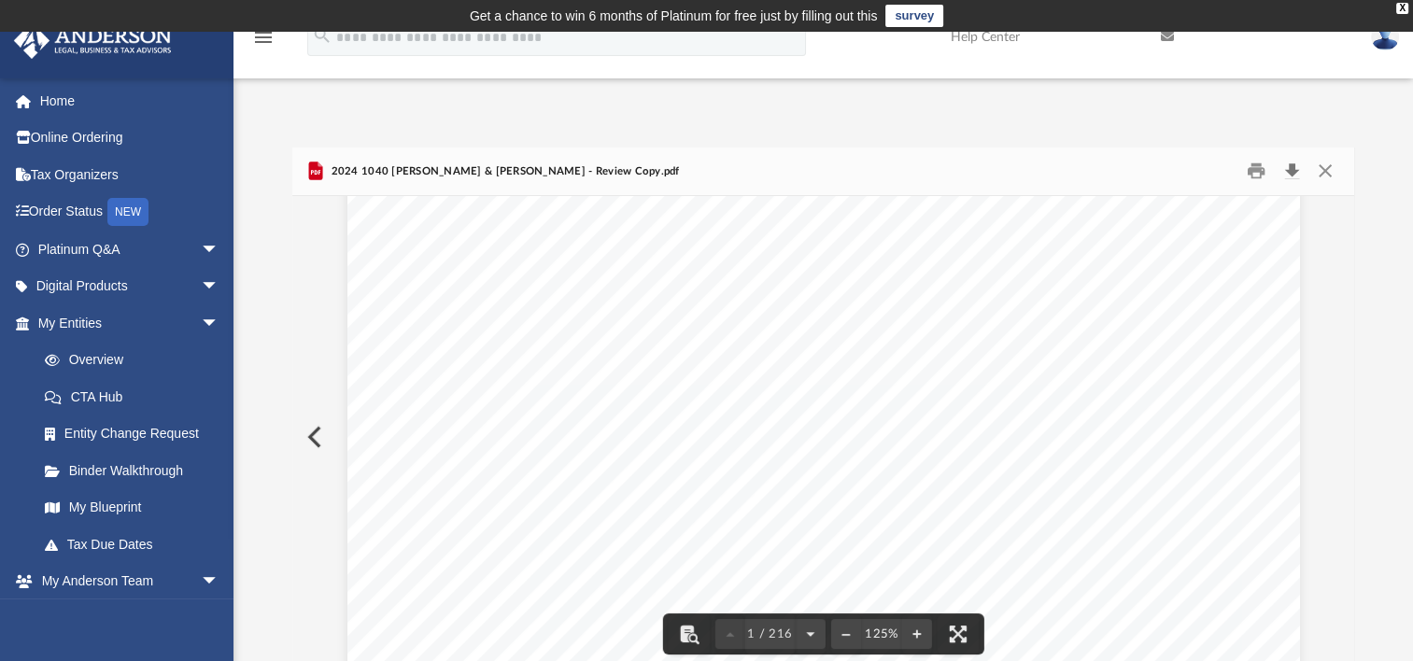
click at [1285, 165] on button "Download" at bounding box center [1292, 171] width 34 height 29
click at [1326, 170] on button "Close" at bounding box center [1324, 171] width 34 height 29
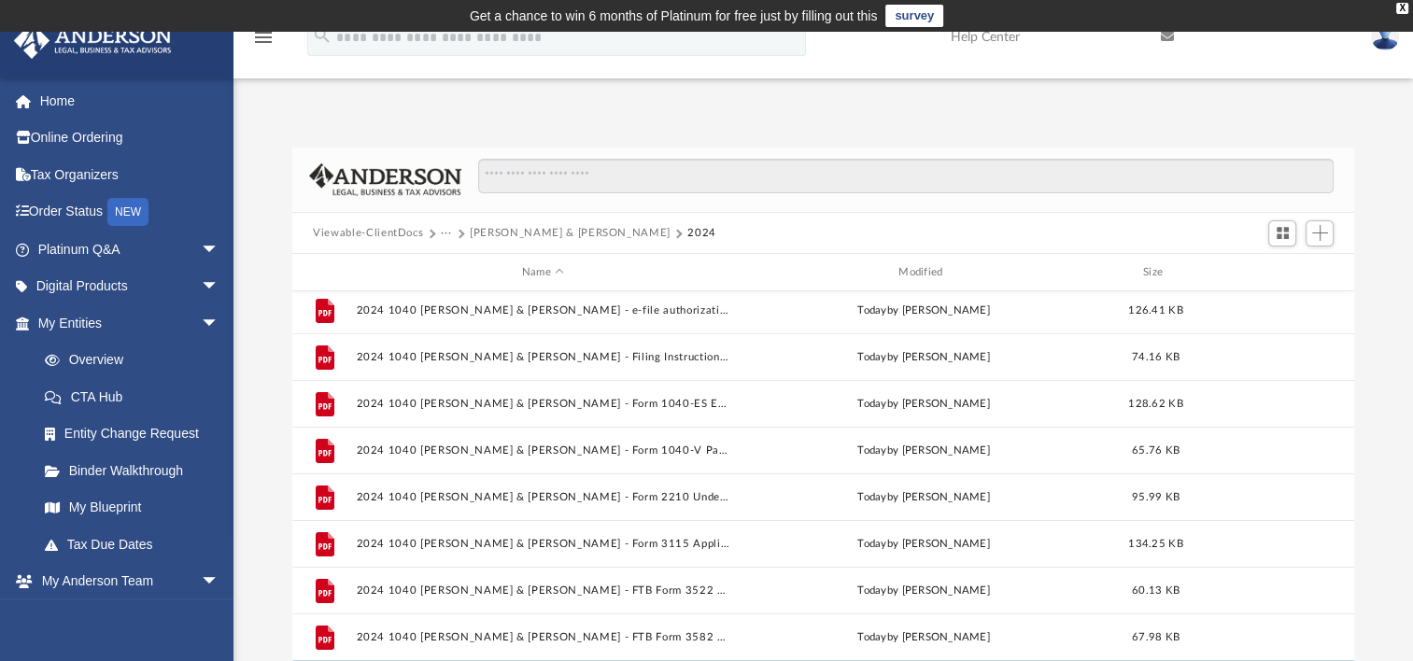
scroll to position [79, 0]
